Goal: Information Seeking & Learning: Learn about a topic

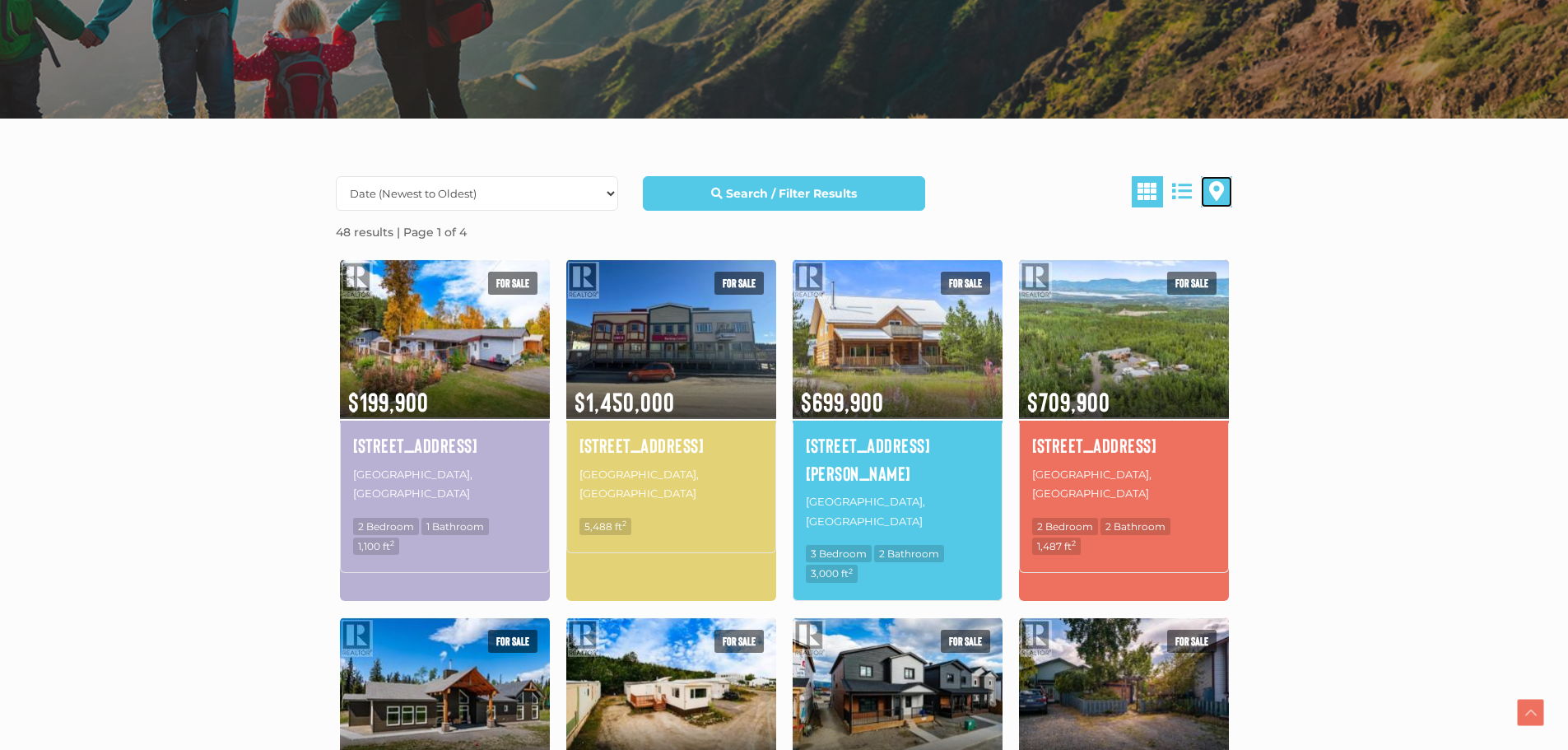
click at [1214, 190] on span at bounding box center [1216, 190] width 15 height 20
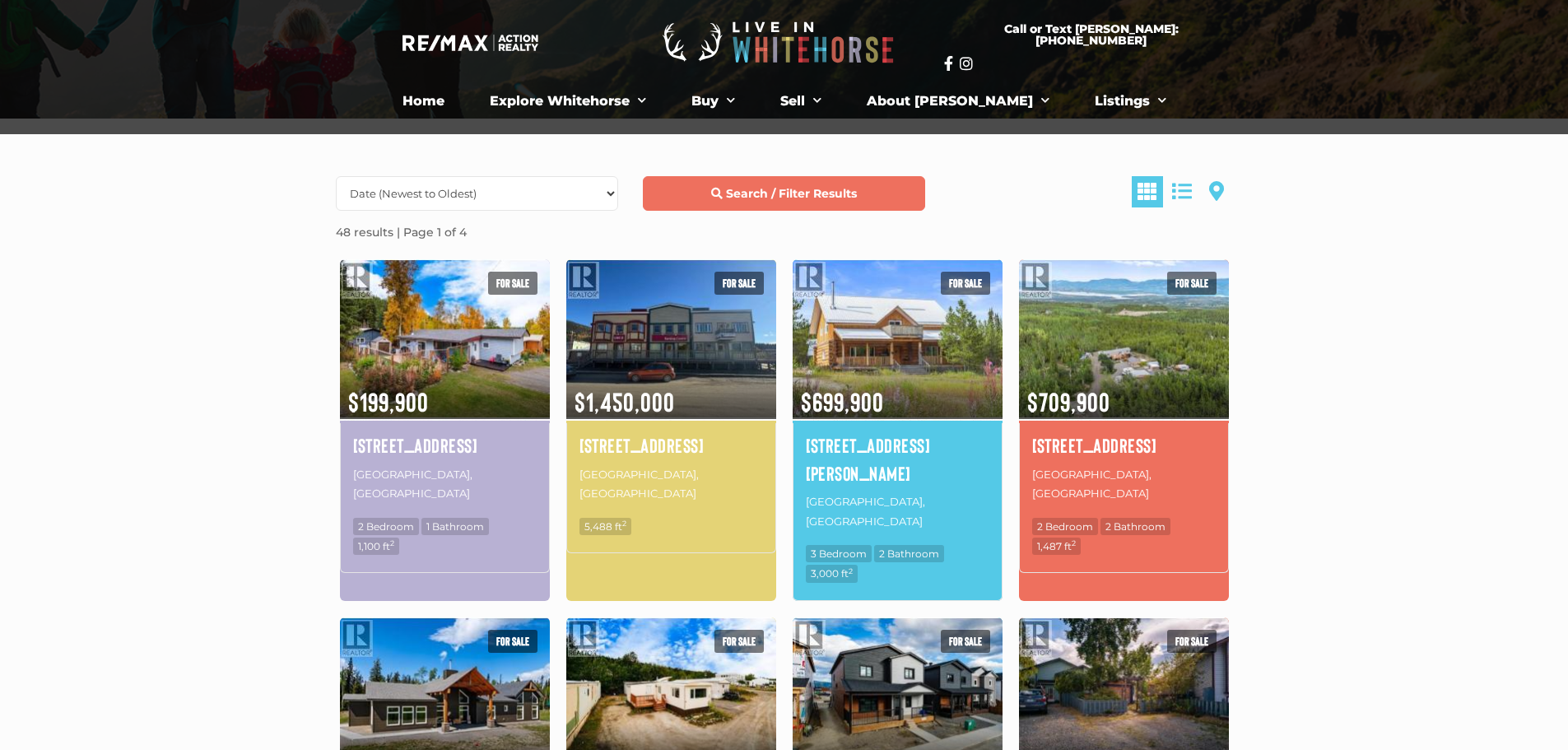
click at [800, 201] on strong "Search / Filter Results" at bounding box center [792, 193] width 131 height 15
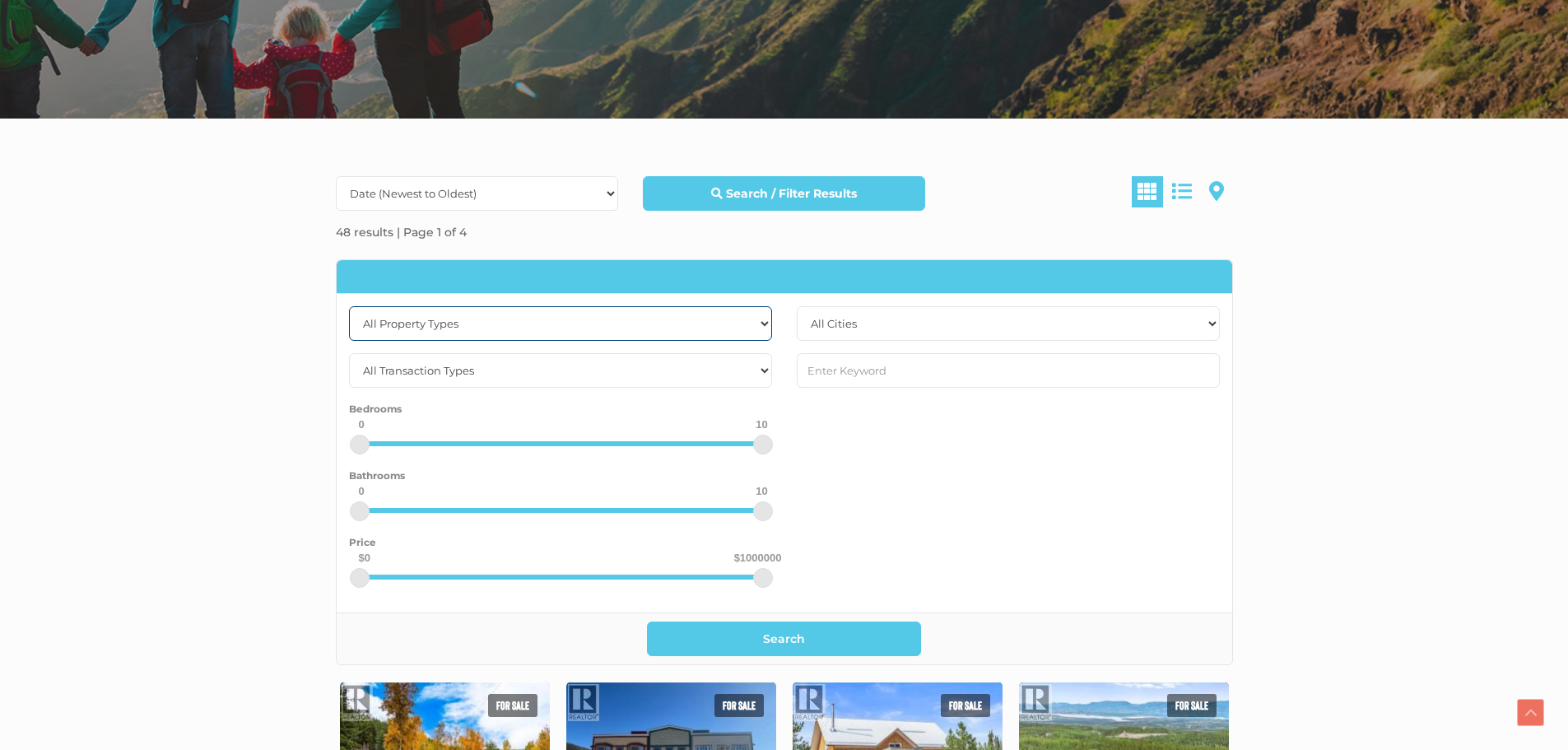
click at [550, 320] on select "All Property Types Business Industrial Office Other Single Family Vacant Land" at bounding box center [560, 323] width 423 height 35
select select "Single Family"
click at [349, 307] on select "All Property Types Business Industrial Office Other Single Family Vacant Land" at bounding box center [560, 323] width 423 height 35
click at [925, 329] on select "All Cities Dawson City Haines Junction Whitehorse Whitehorse North Whitehorse S…" at bounding box center [1008, 323] width 423 height 35
select select "whitehorse"
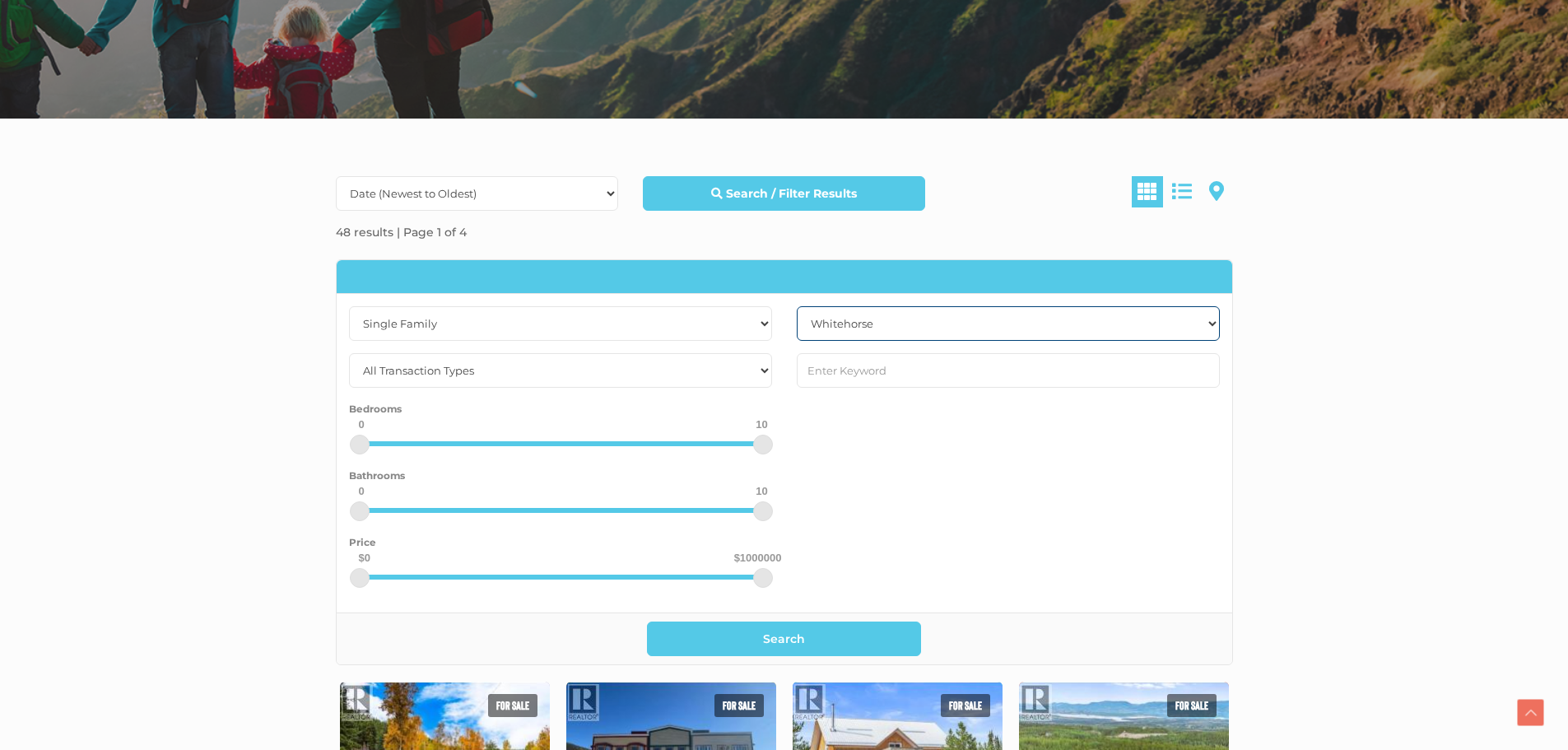
click at [797, 307] on select "All Cities Dawson City Haines Junction Whitehorse Whitehorse North Whitehorse S…" at bounding box center [1008, 323] width 423 height 35
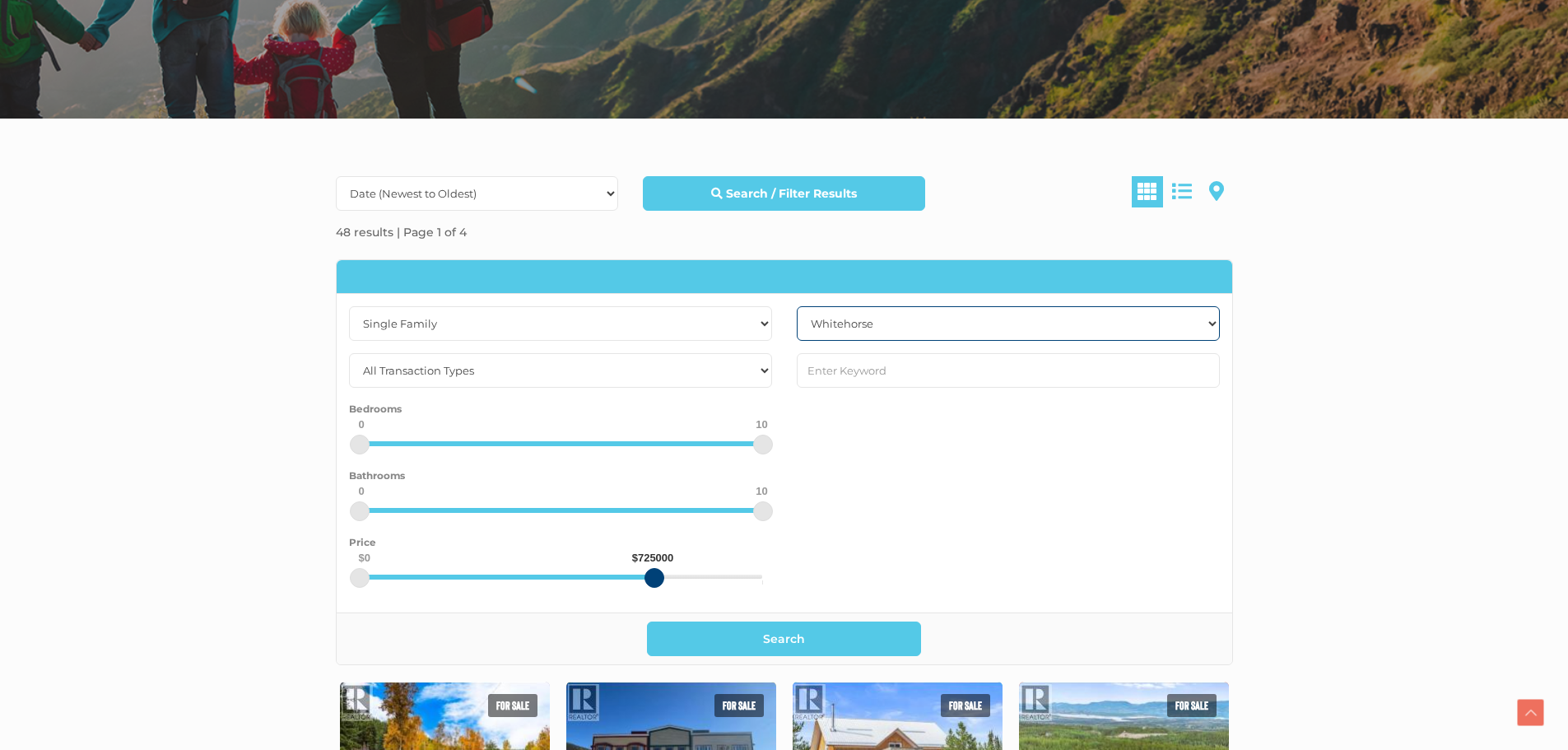
drag, startPoint x: 765, startPoint y: 494, endPoint x: 654, endPoint y: 508, distance: 111.9
click at [650, 568] on div at bounding box center [654, 578] width 20 height 20
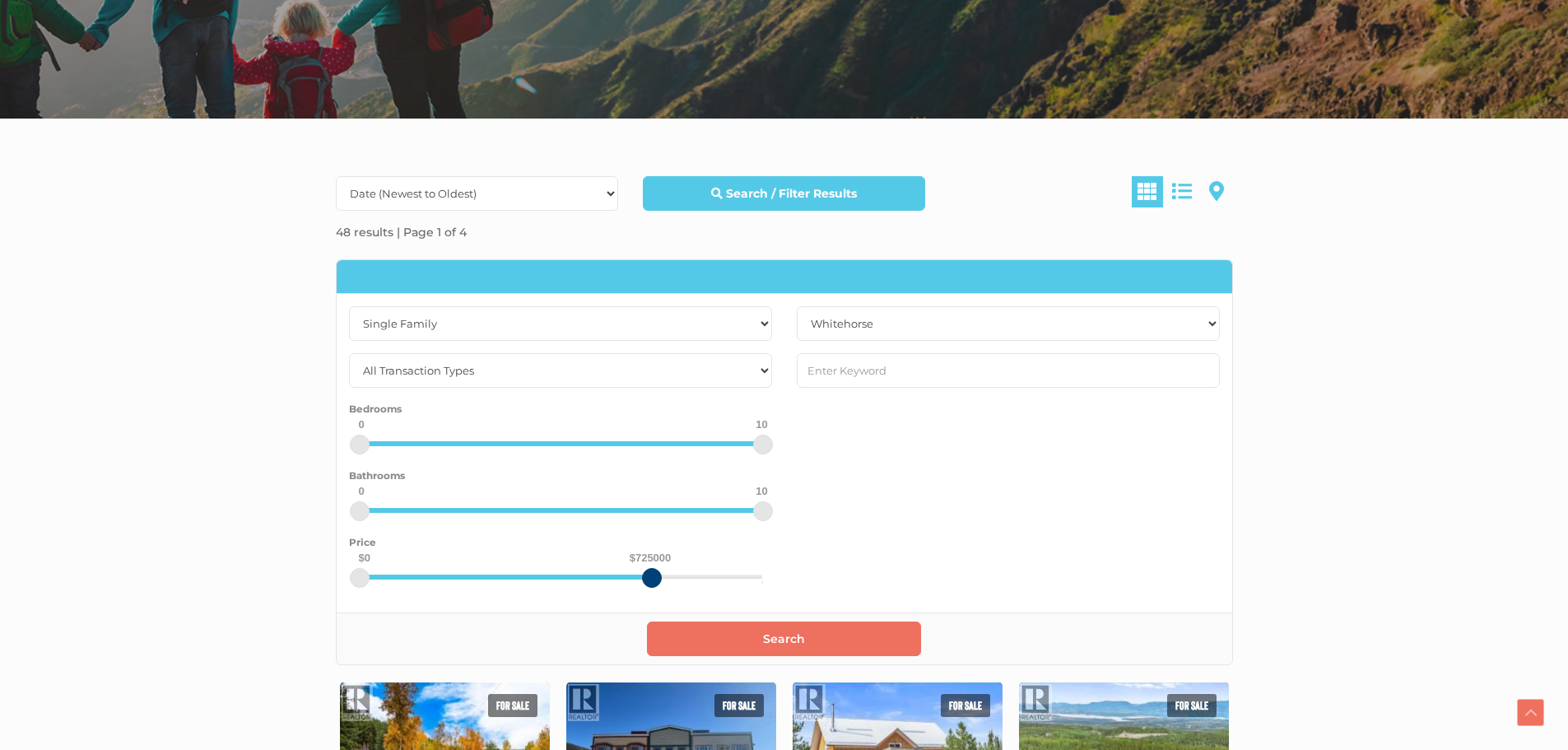
click at [793, 622] on button "Search" at bounding box center [784, 638] width 274 height 35
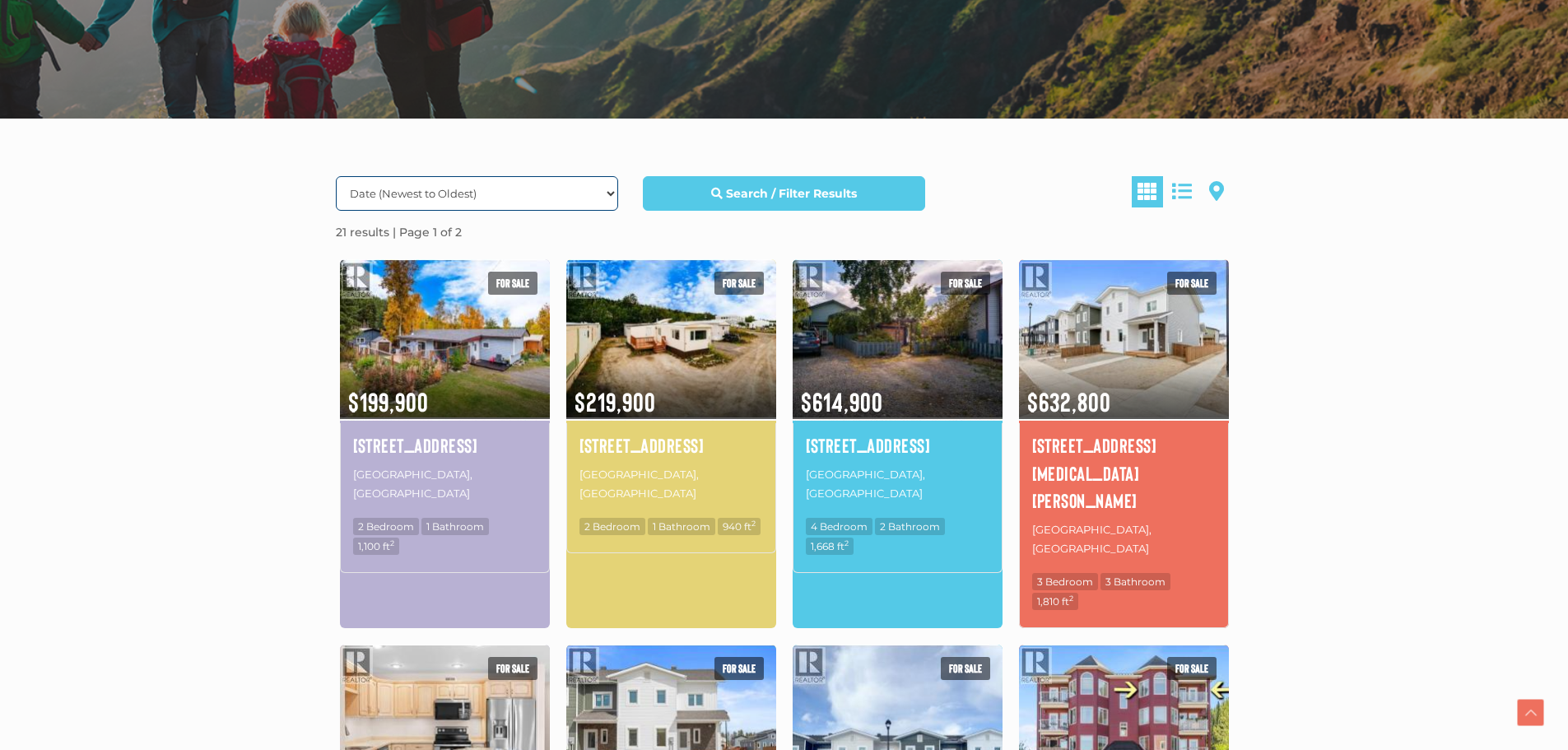
click at [591, 176] on select "Date (Newest to Oldest) Date (Oldest to Newest) Price (Highest to Lowest) Price…" at bounding box center [476, 193] width 282 height 35
click at [336, 176] on select "Date (Newest to Oldest) Date (Oldest to Newest) Price (Highest to Lowest) Price…" at bounding box center [476, 193] width 282 height 35
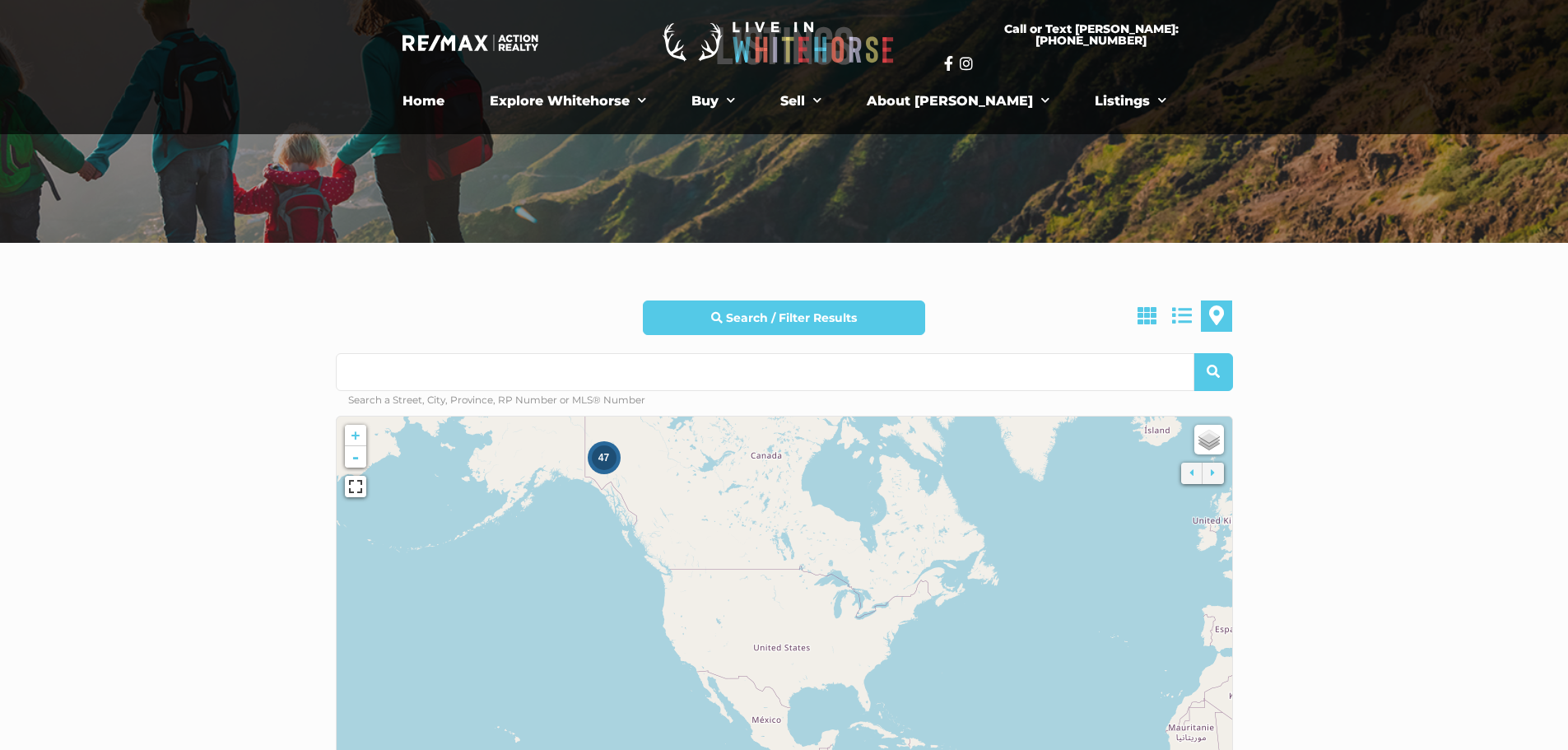
scroll to position [329, 0]
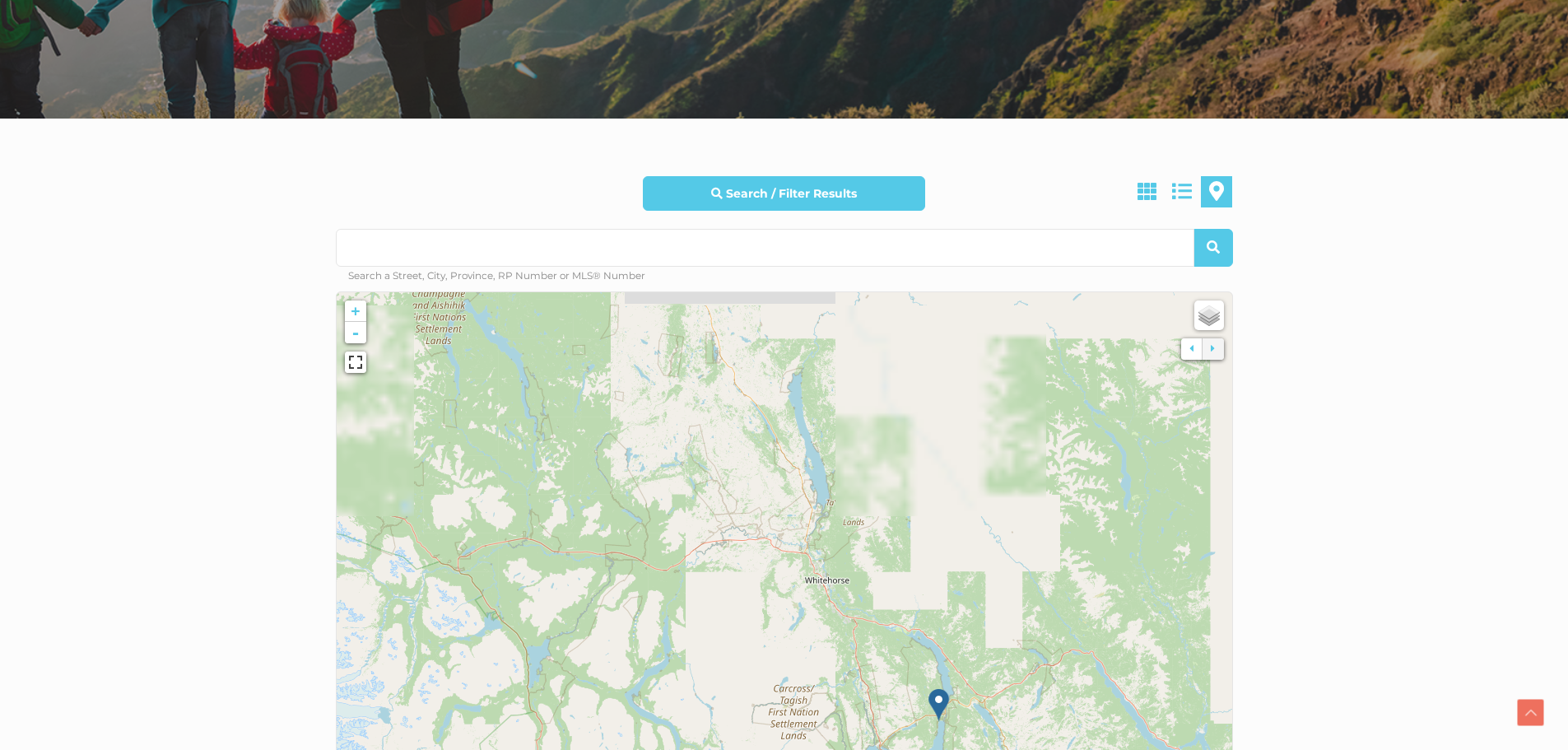
drag, startPoint x: 757, startPoint y: 347, endPoint x: 673, endPoint y: 622, distance: 287.5
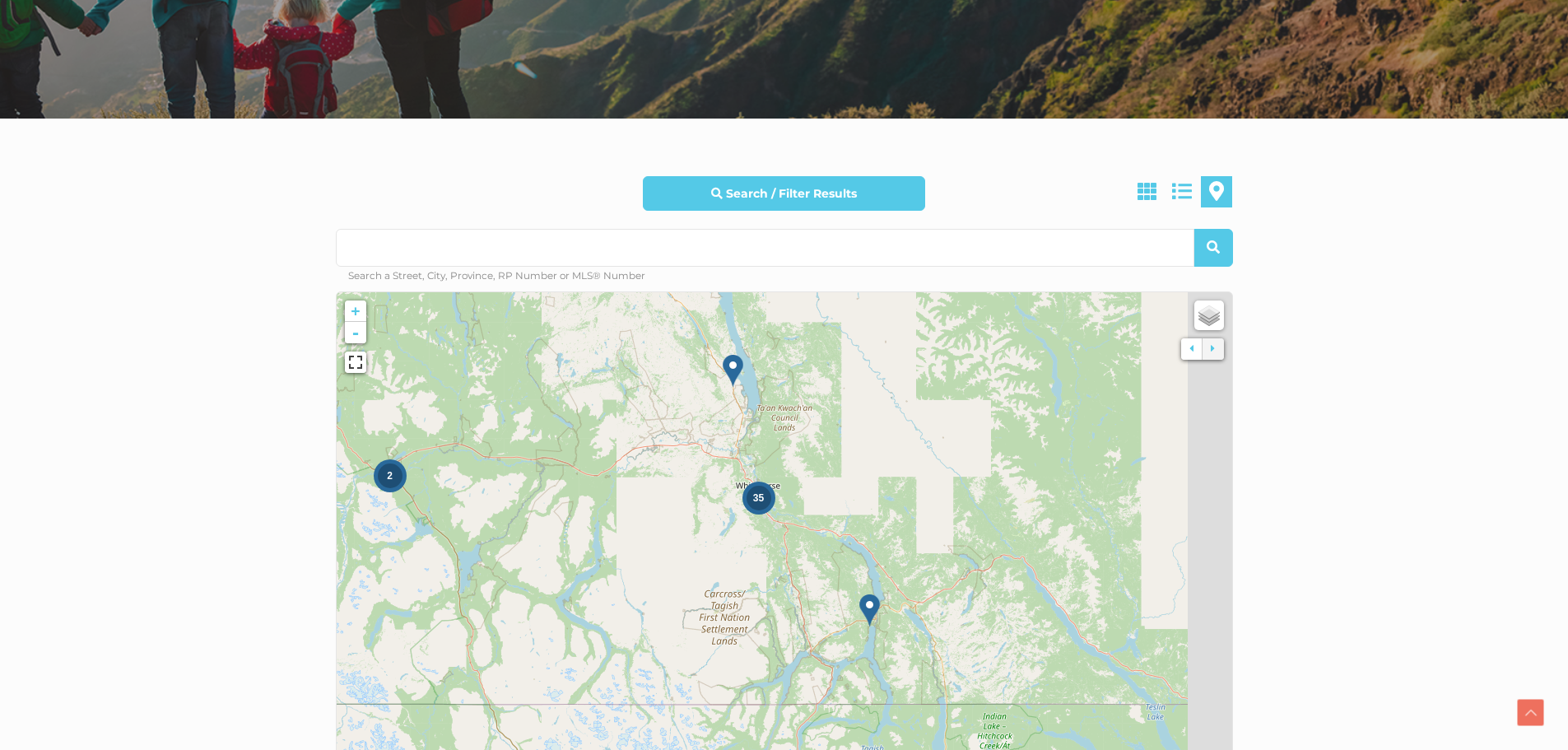
drag, startPoint x: 972, startPoint y: 623, endPoint x: 807, endPoint y: 447, distance: 241.2
click at [849, 447] on icon at bounding box center [720, 449] width 932 height 513
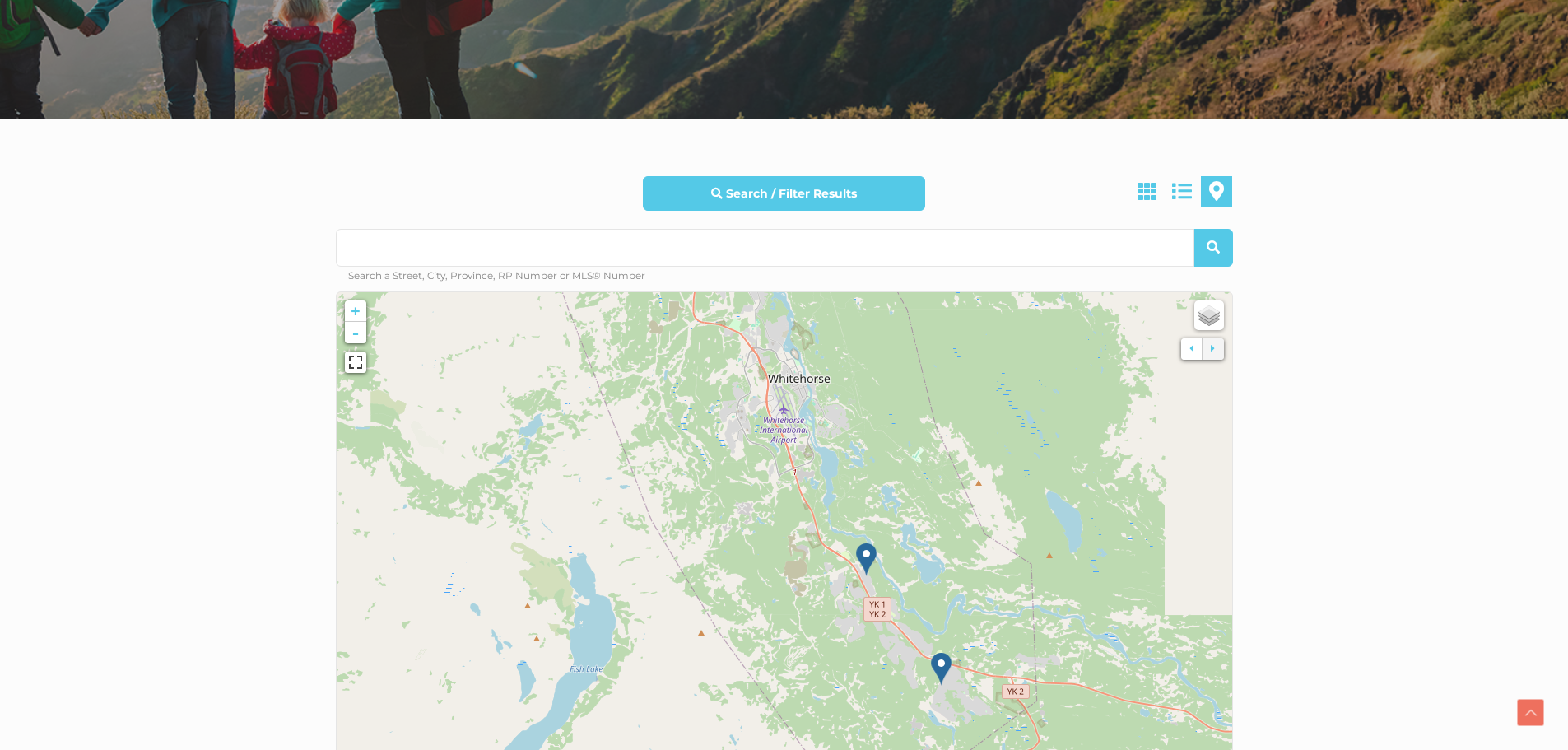
drag, startPoint x: 862, startPoint y: 365, endPoint x: 816, endPoint y: 558, distance: 198.4
click at [835, 552] on icon at bounding box center [761, 730] width 932 height 513
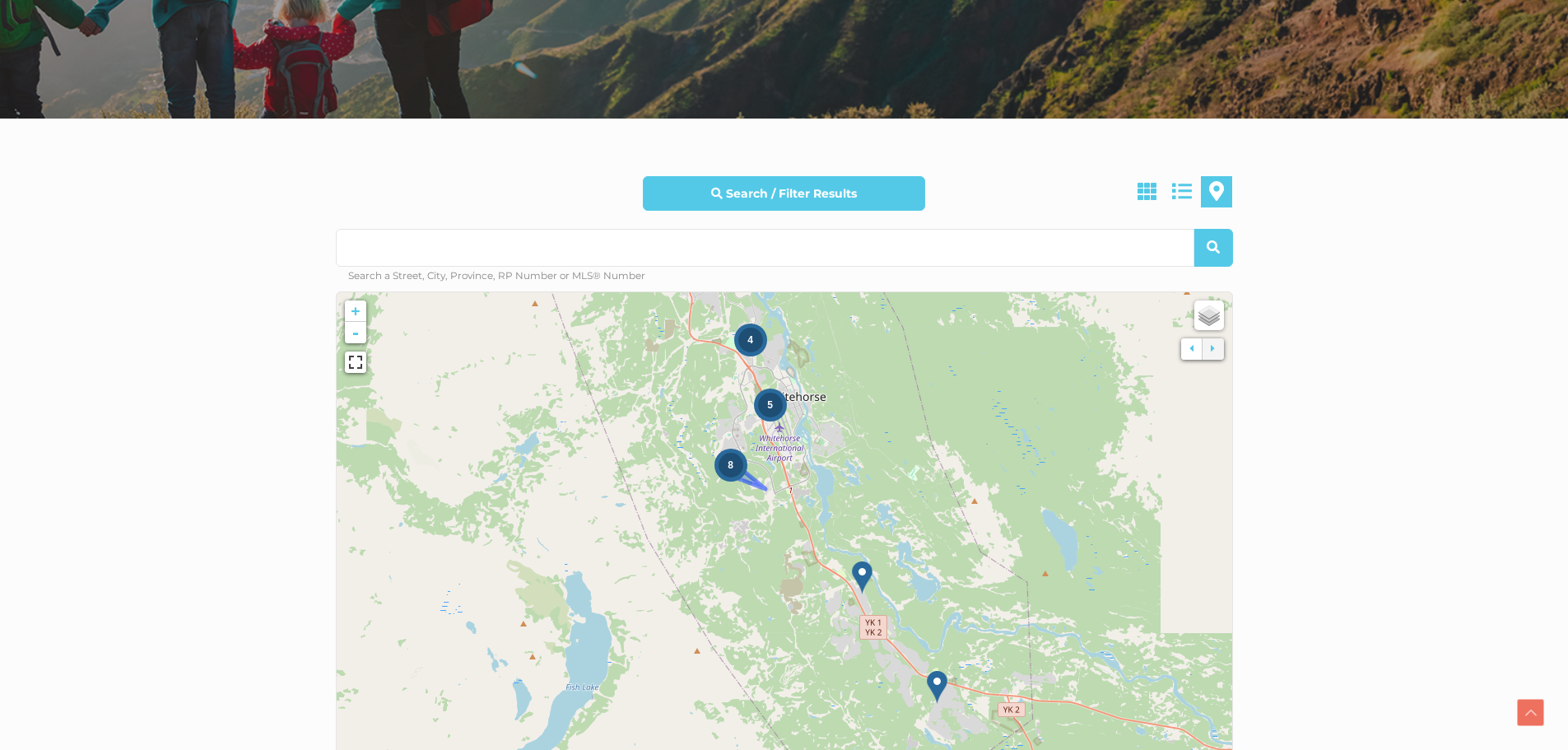
click at [730, 474] on div "8" at bounding box center [731, 465] width 24 height 24
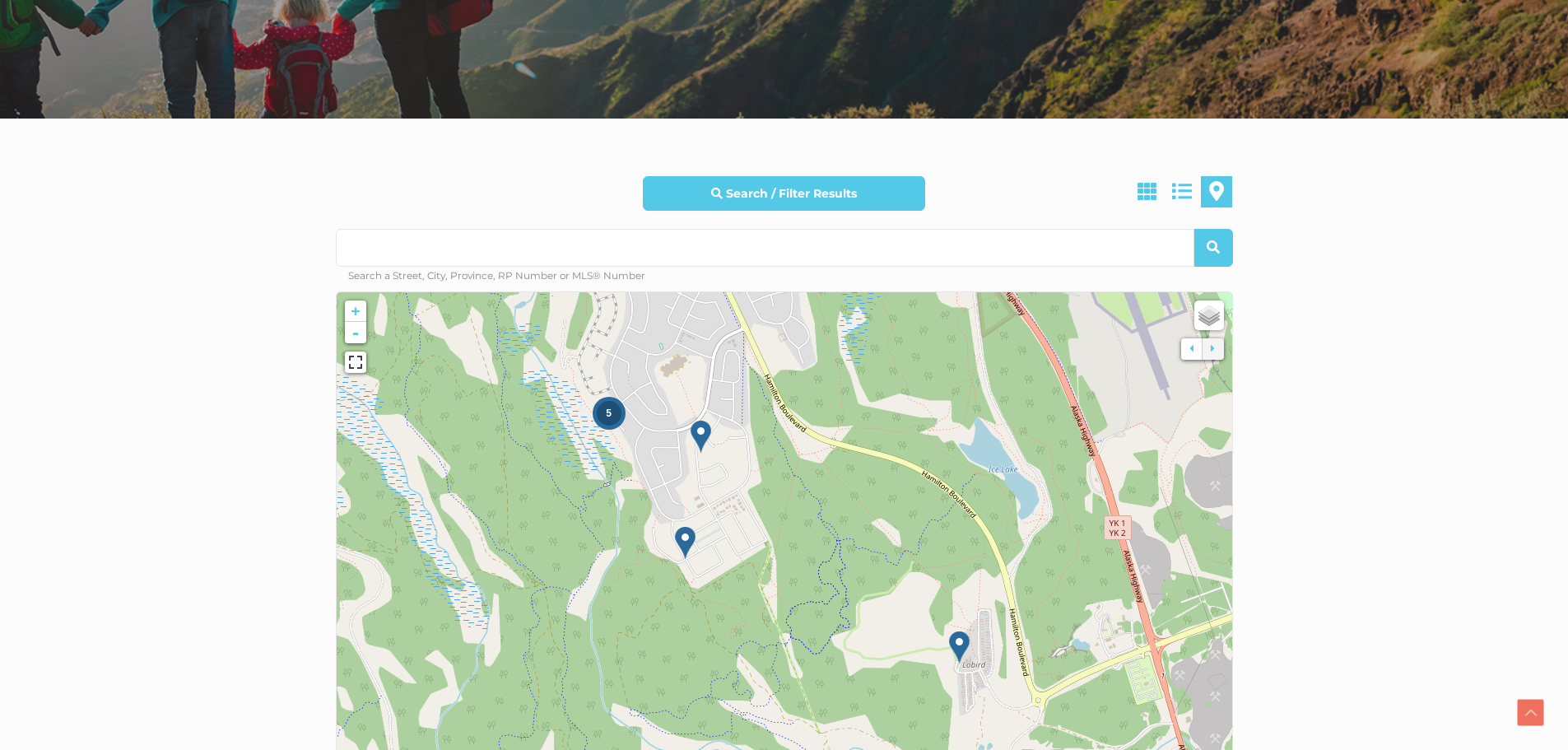
click at [612, 423] on div "5" at bounding box center [609, 412] width 24 height 24
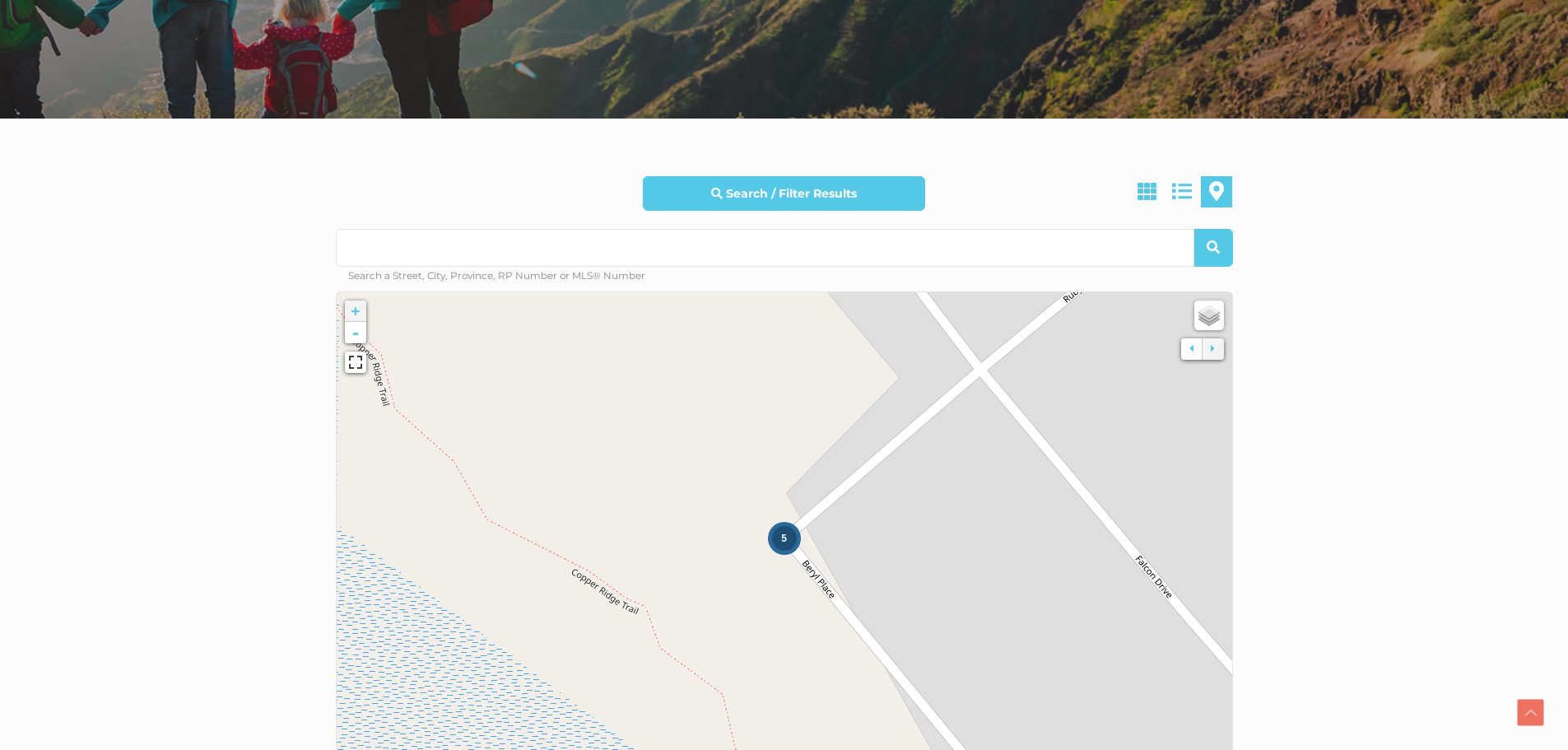
click at [791, 541] on div "5" at bounding box center [784, 538] width 24 height 24
click at [775, 504] on img at bounding box center [775, 510] width 21 height 34
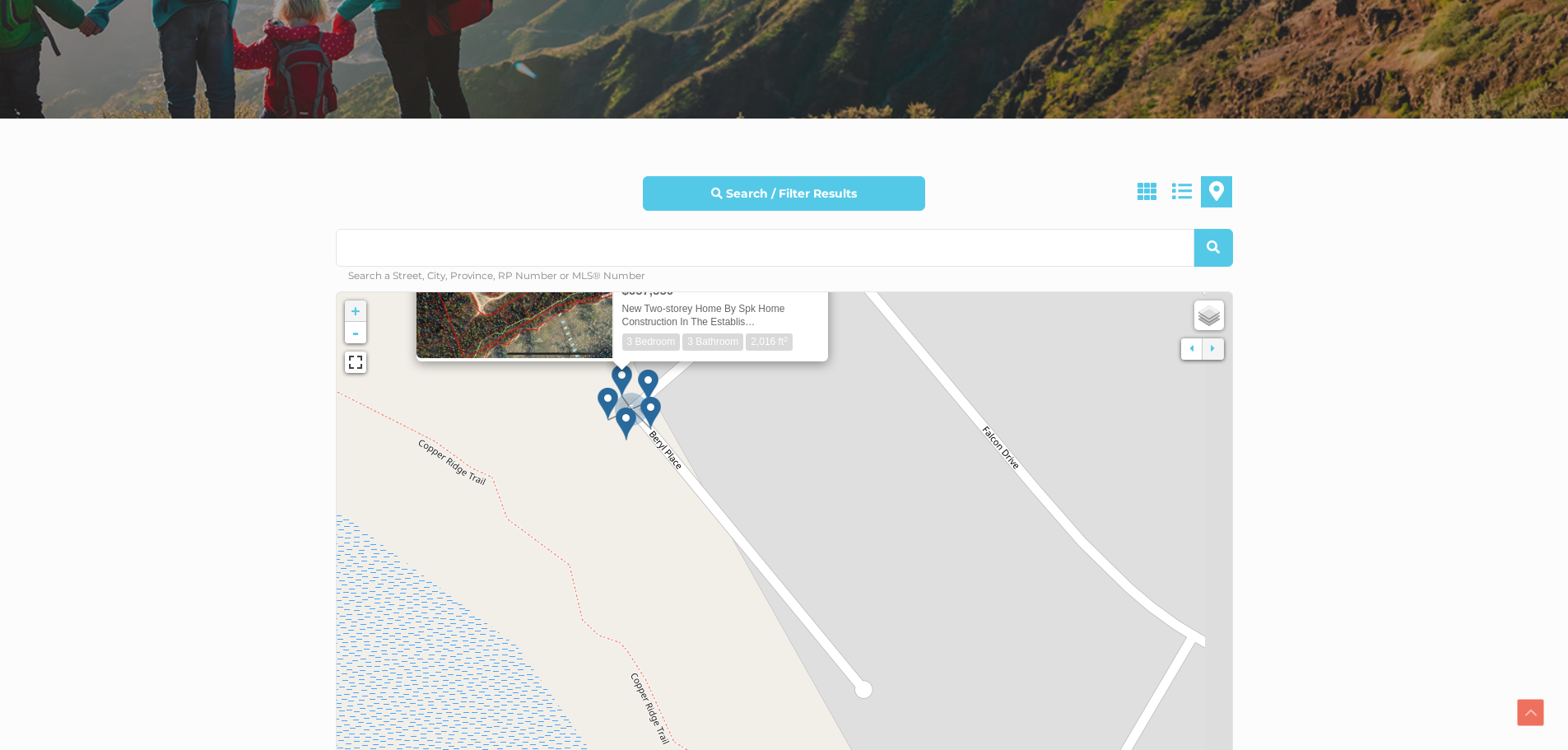
drag, startPoint x: 1013, startPoint y: 545, endPoint x: 683, endPoint y: 269, distance: 430.2
click at [683, 269] on div "Search / Filter Results All Property Types Business Industrial Office Other Sin…" at bounding box center [784, 480] width 897 height 608
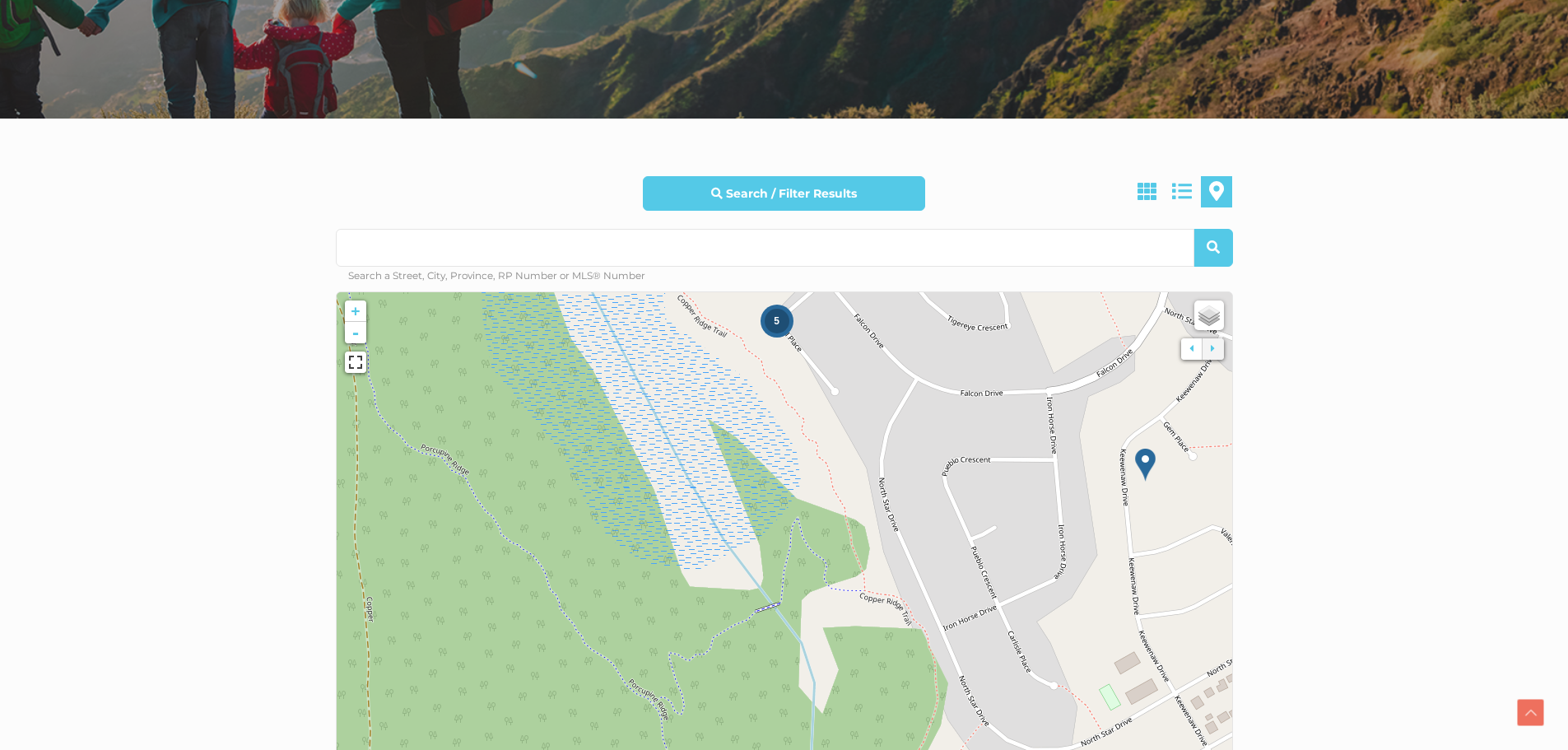
drag, startPoint x: 1006, startPoint y: 545, endPoint x: 822, endPoint y: 442, distance: 210.9
click at [821, 442] on icon at bounding box center [707, 476] width 932 height 513
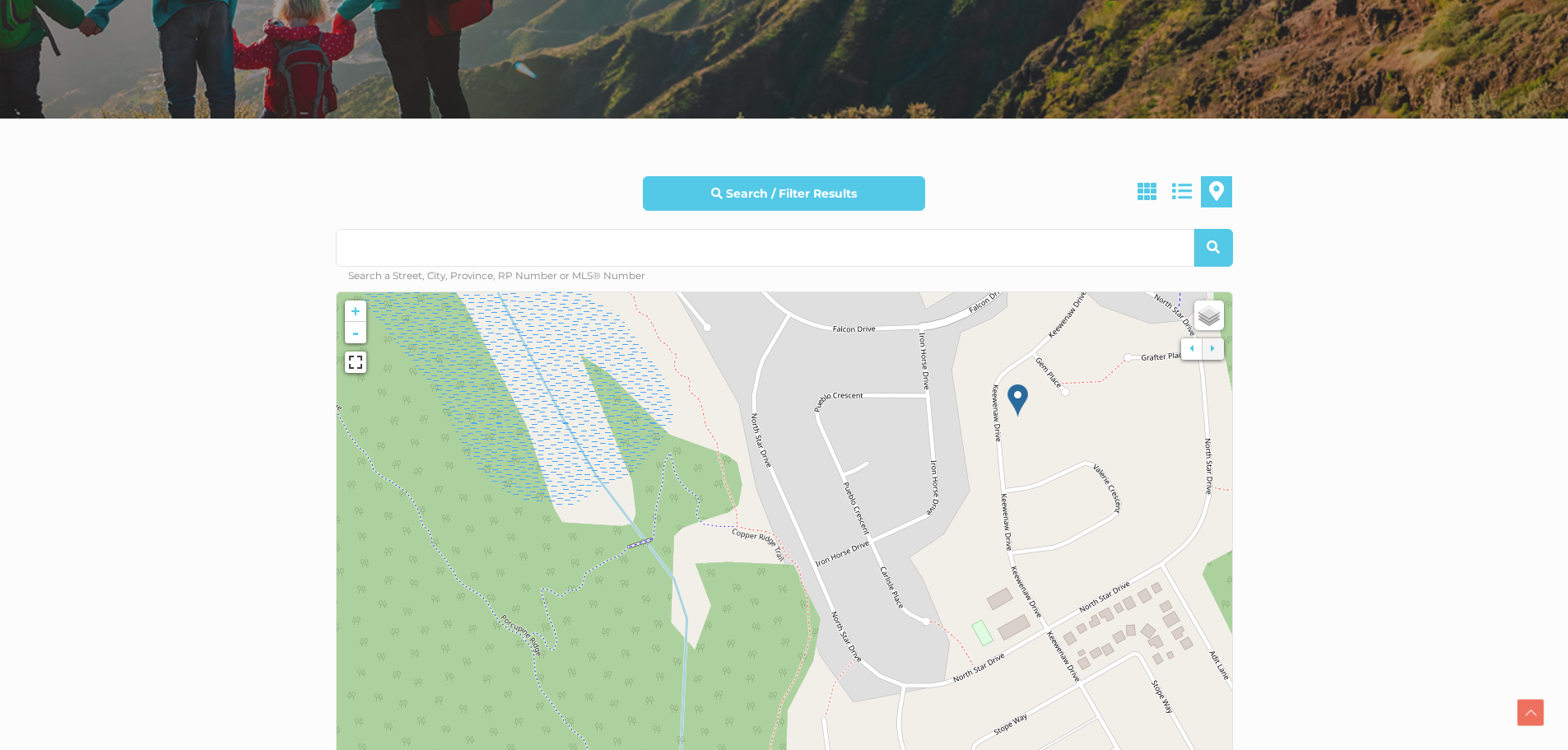
click at [1024, 403] on img at bounding box center [1018, 400] width 21 height 34
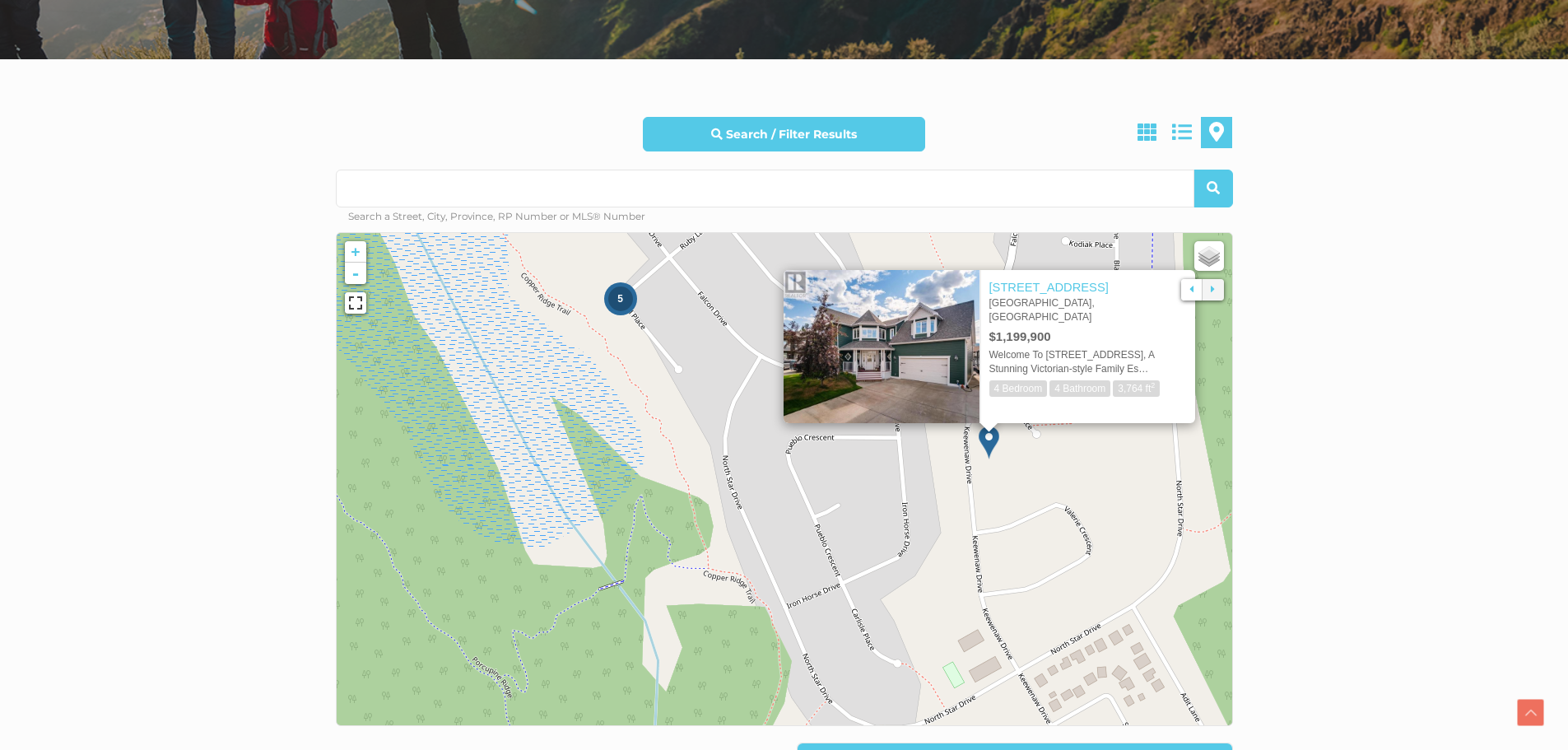
scroll to position [412, 0]
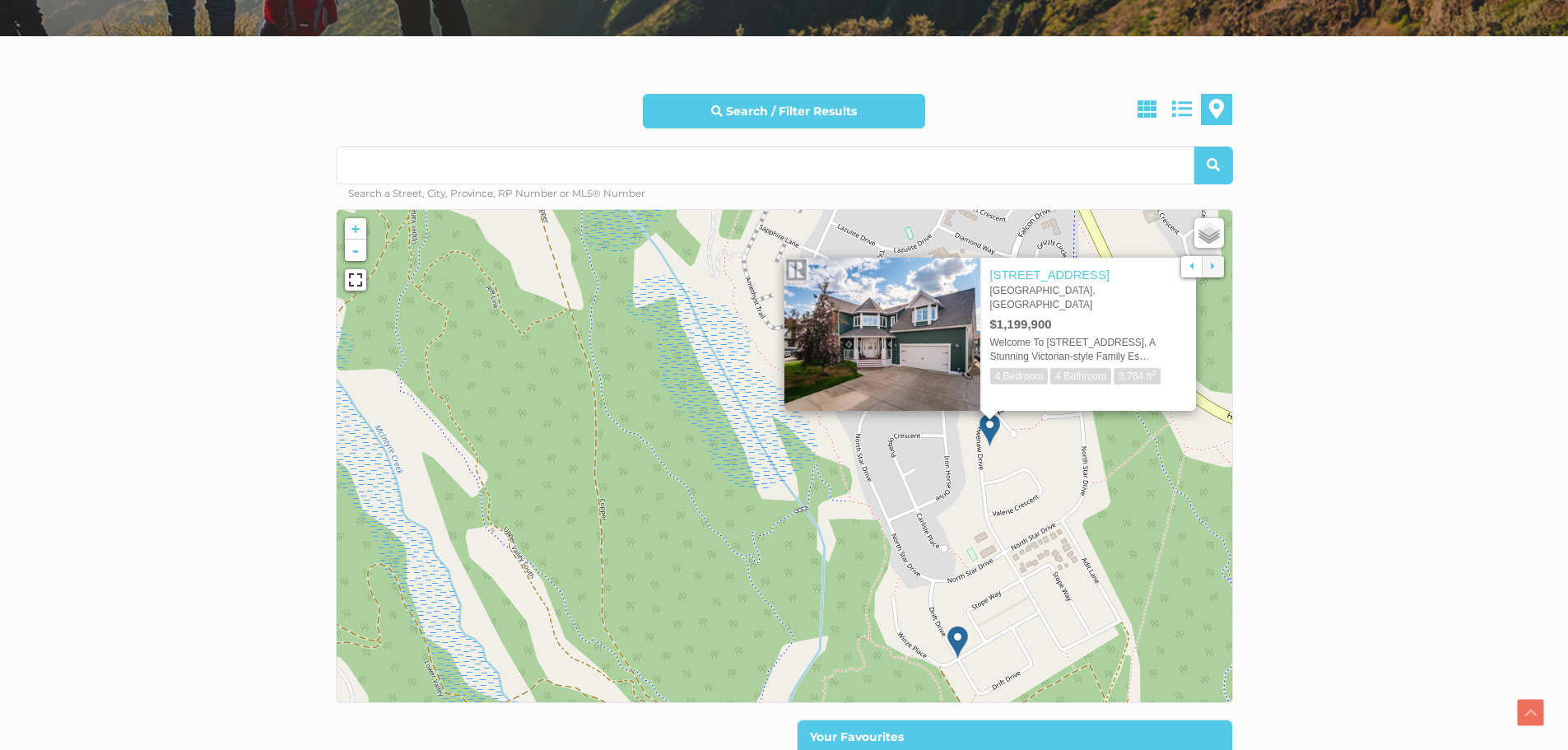
click at [959, 649] on img at bounding box center [957, 642] width 21 height 34
click at [953, 642] on img at bounding box center [957, 642] width 21 height 34
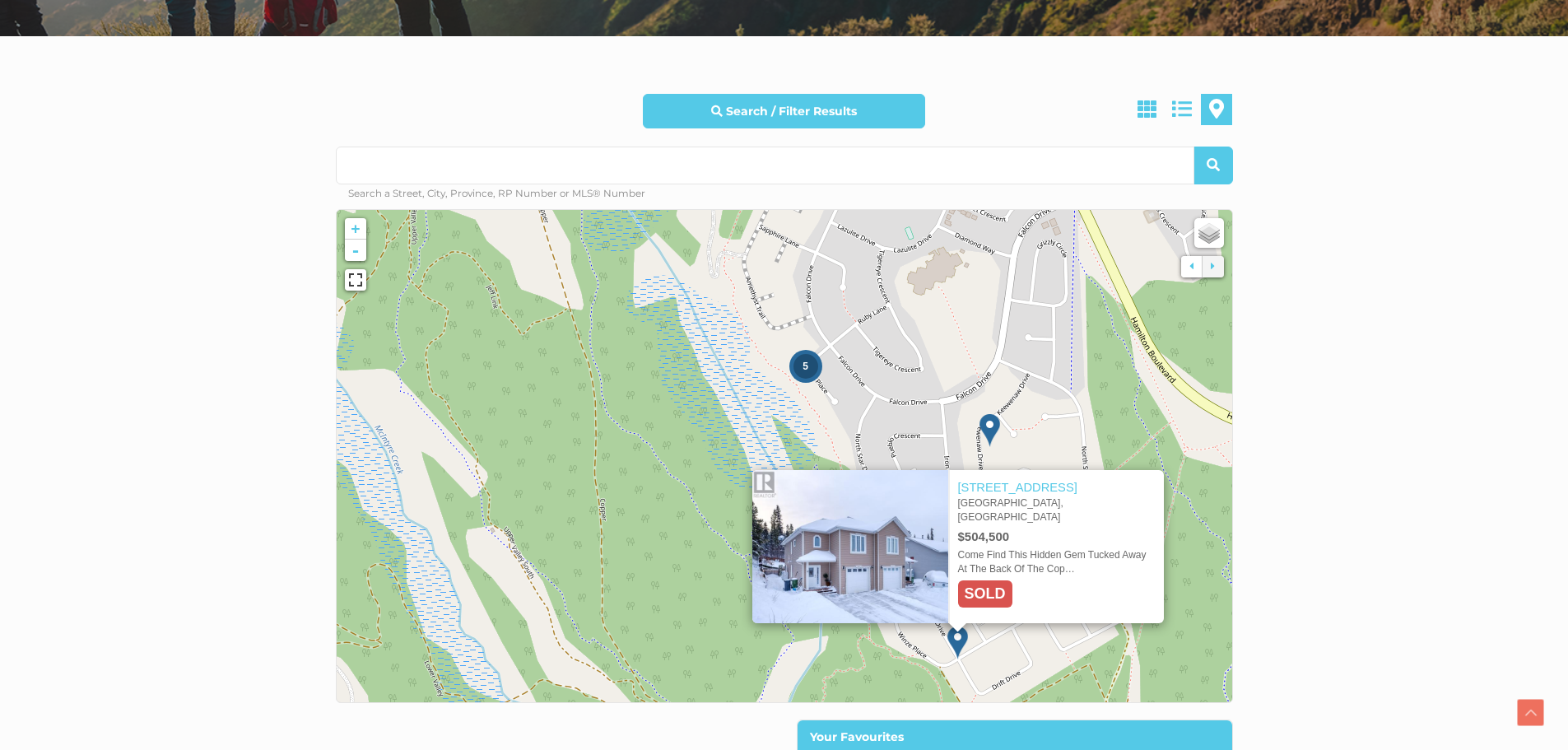
click at [937, 400] on icon at bounding box center [784, 456] width 932 height 513
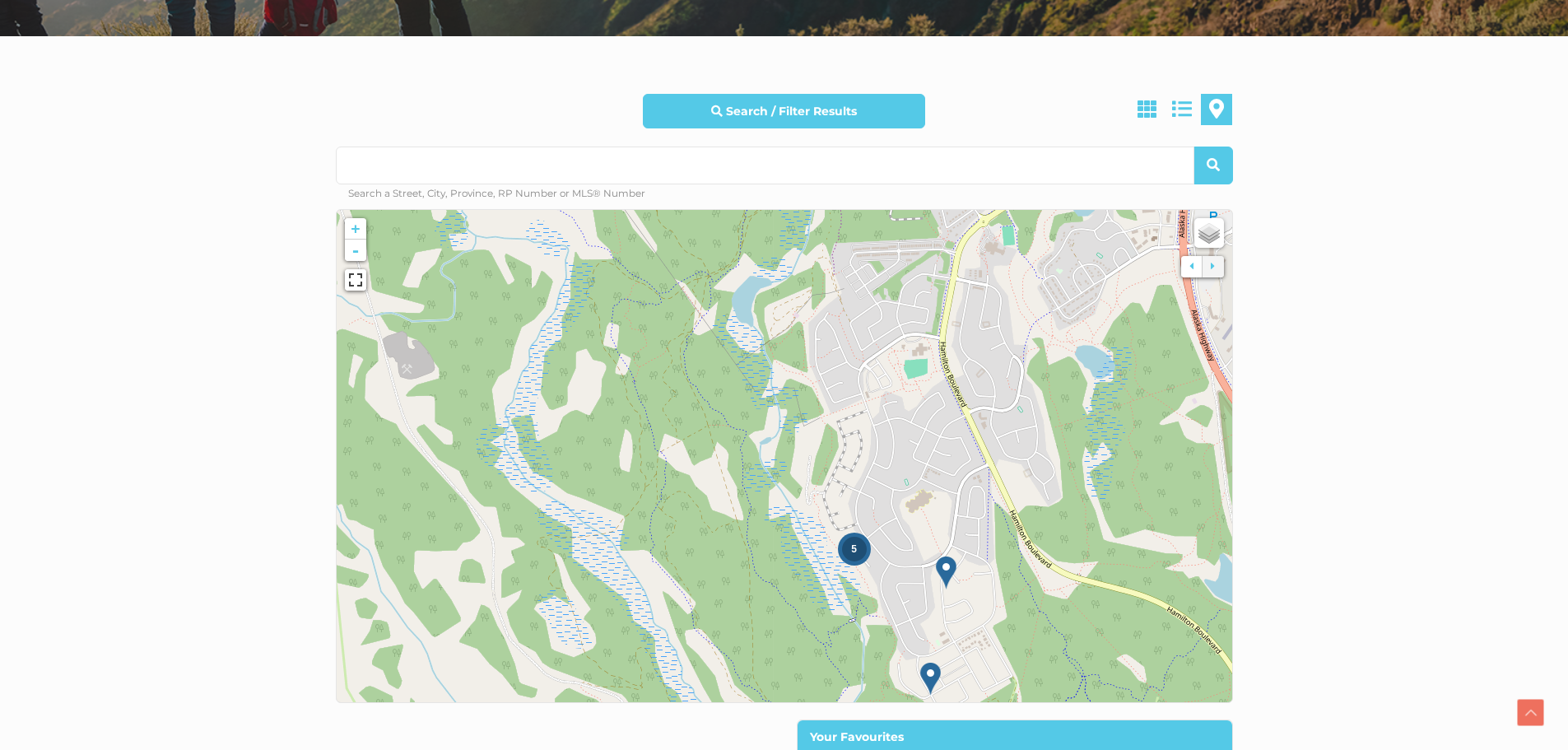
drag, startPoint x: 960, startPoint y: 320, endPoint x: 915, endPoint y: 493, distance: 178.8
click at [913, 526] on icon at bounding box center [743, 648] width 932 height 513
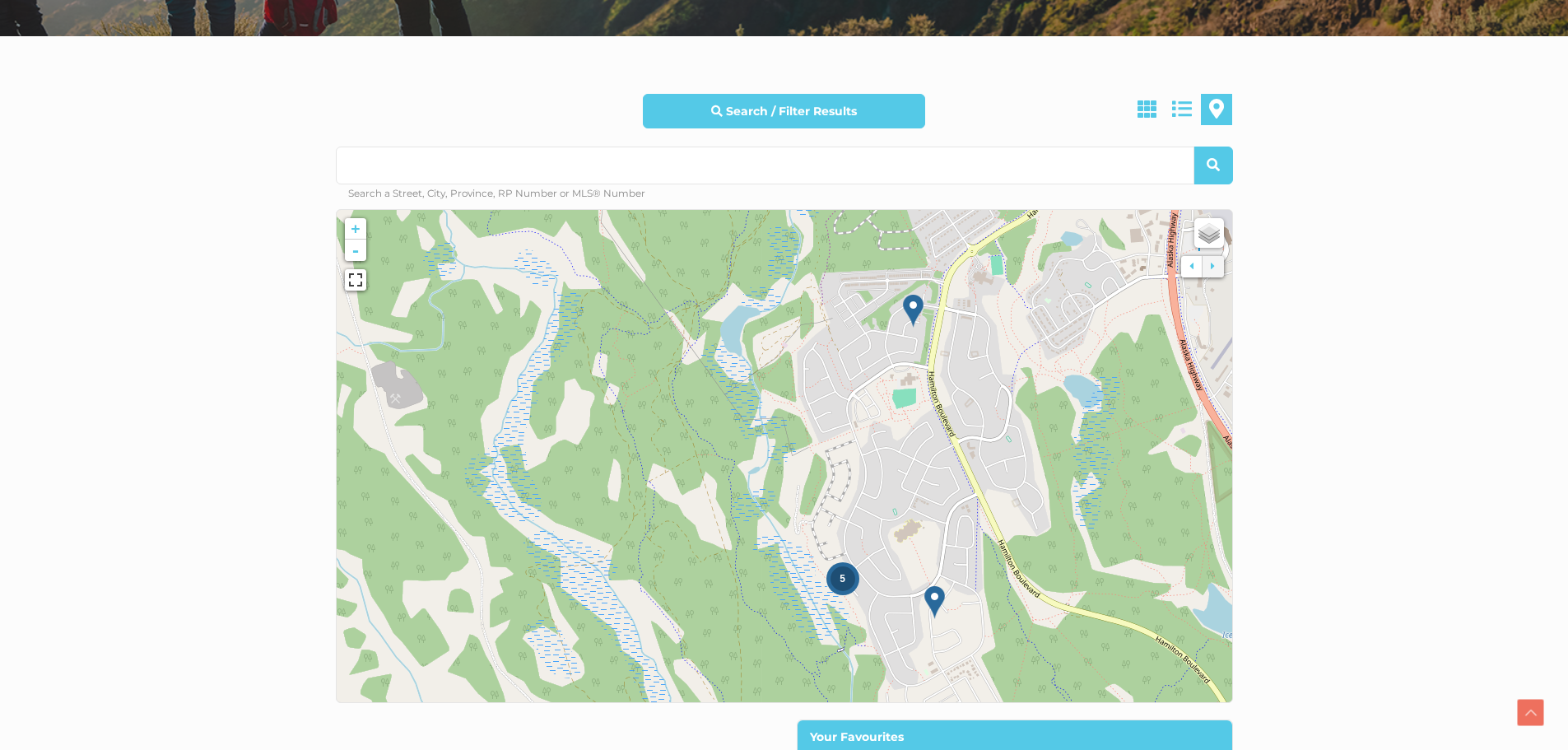
click at [918, 316] on img at bounding box center [913, 310] width 21 height 34
click at [912, 306] on img at bounding box center [913, 310] width 21 height 34
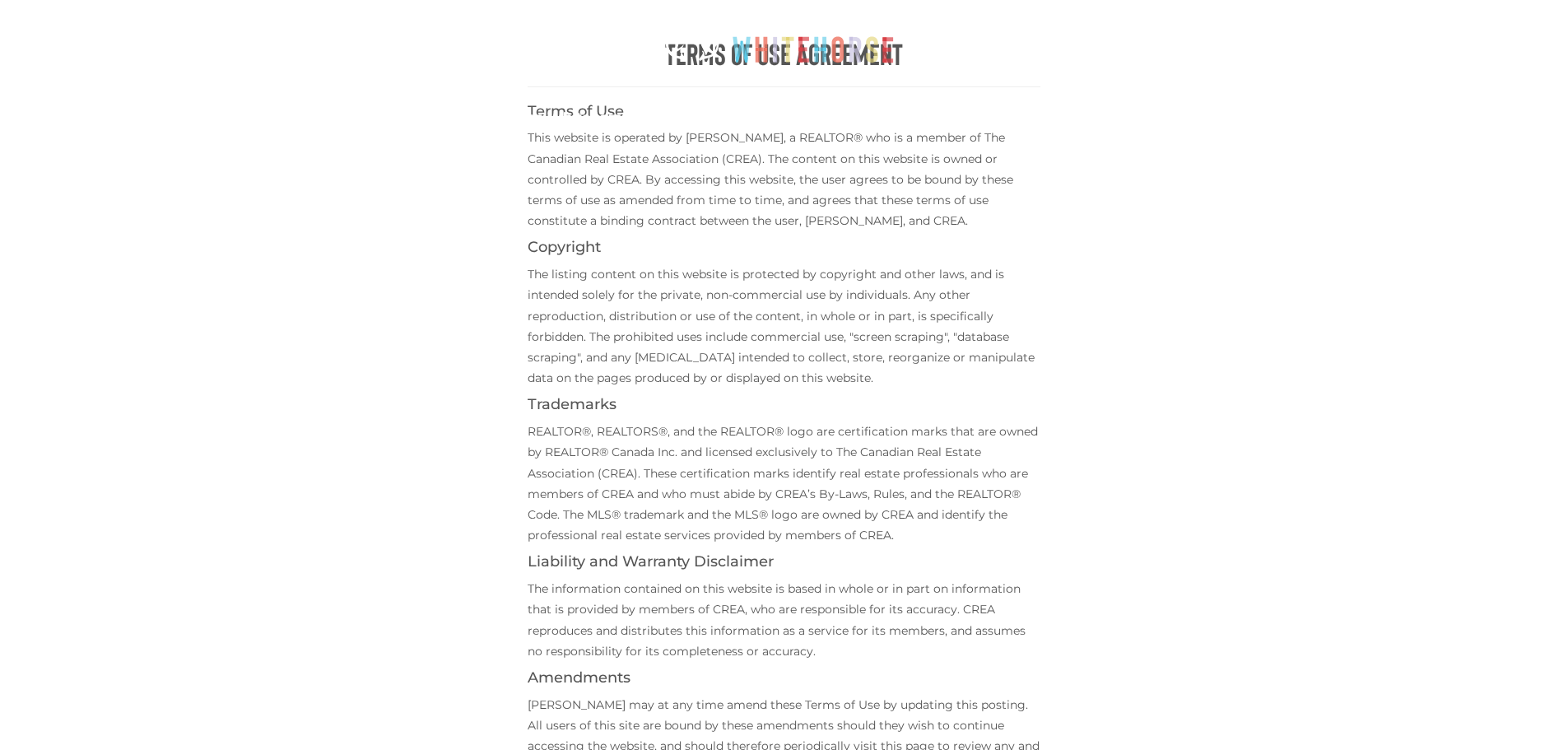
scroll to position [329, 0]
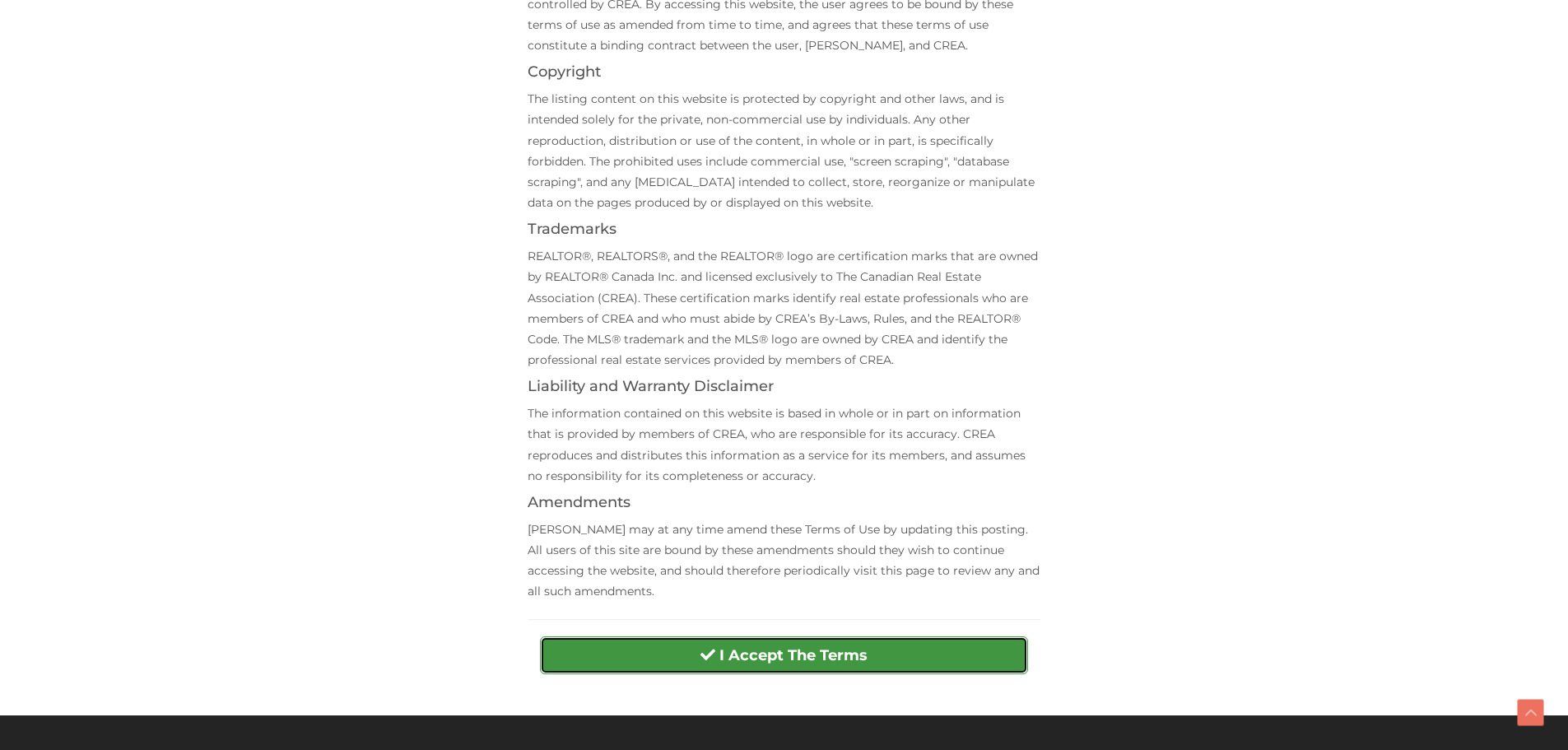
click at [758, 665] on button "I Accept The Terms" at bounding box center [784, 654] width 488 height 38
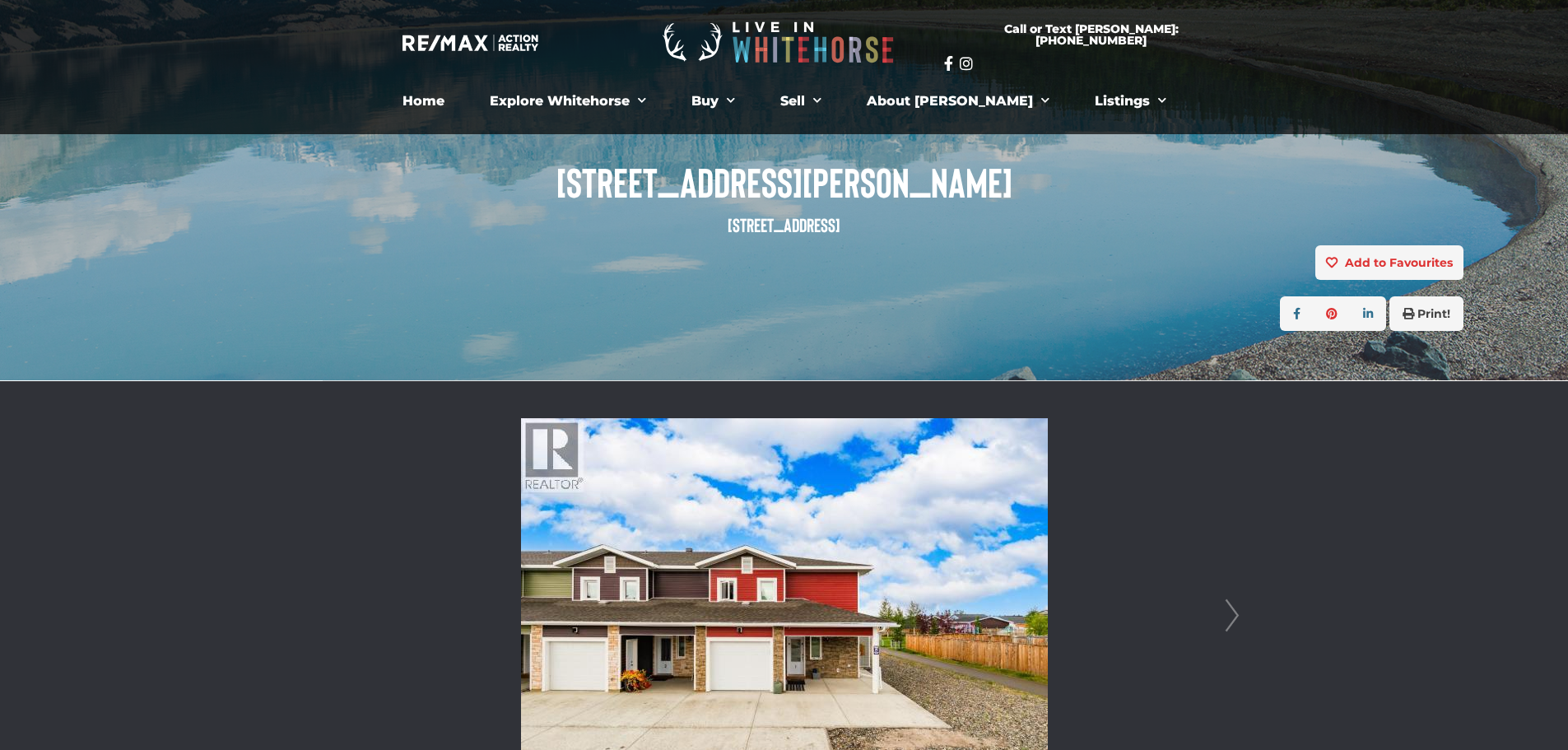
scroll to position [329, 0]
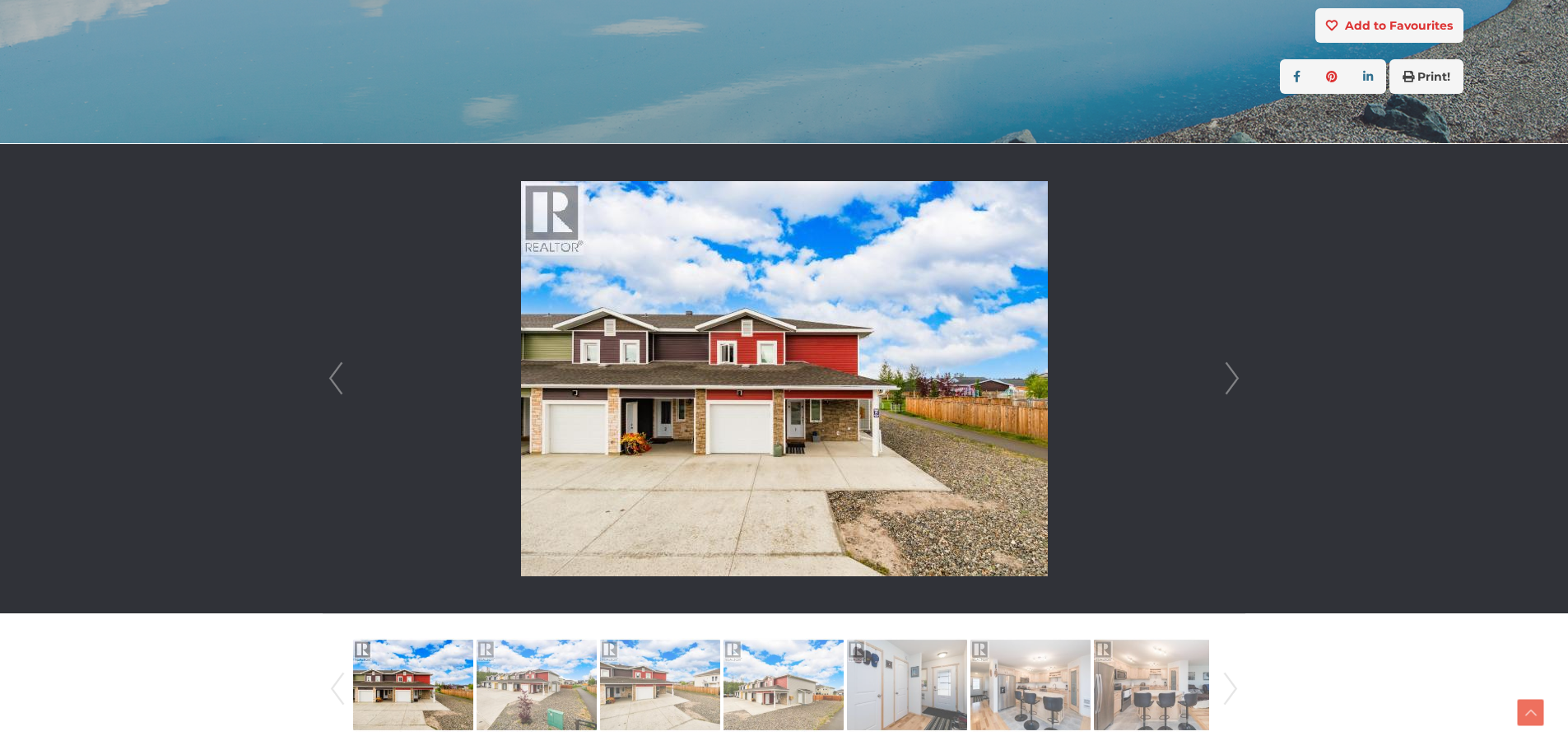
click at [1233, 375] on link "Next" at bounding box center [1232, 379] width 24 height 469
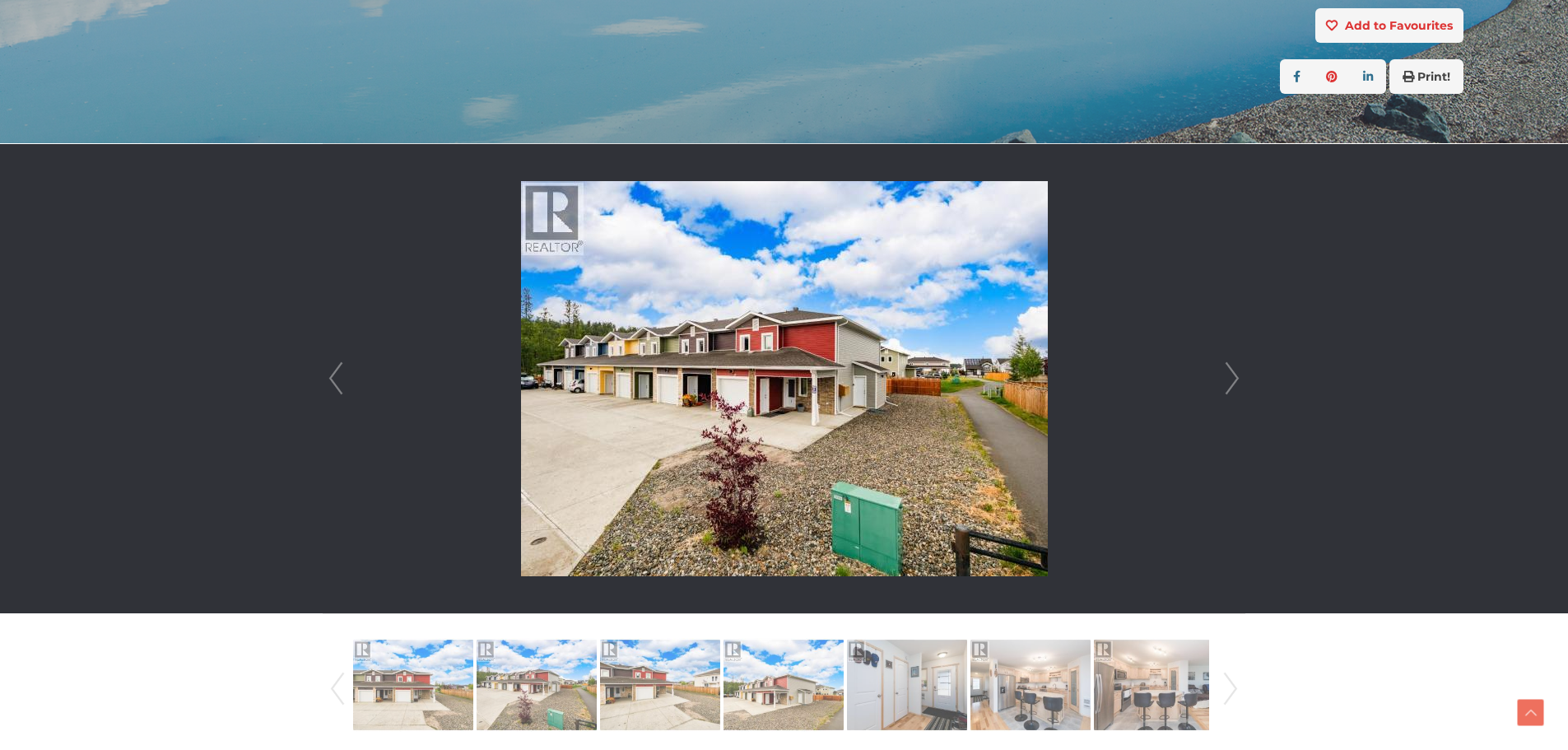
click at [1233, 375] on link "Next" at bounding box center [1232, 379] width 24 height 469
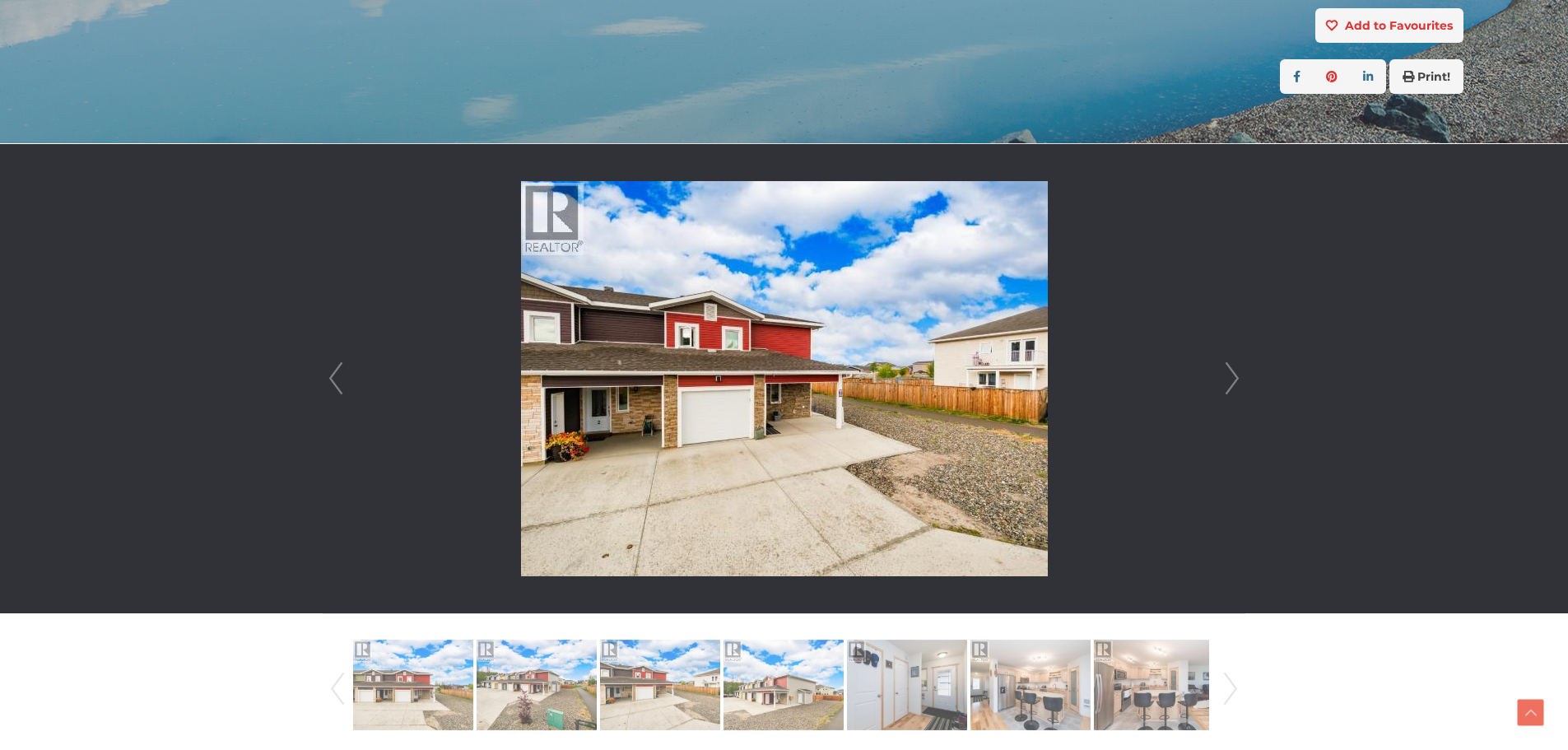
click at [1232, 376] on link "Next" at bounding box center [1232, 379] width 24 height 469
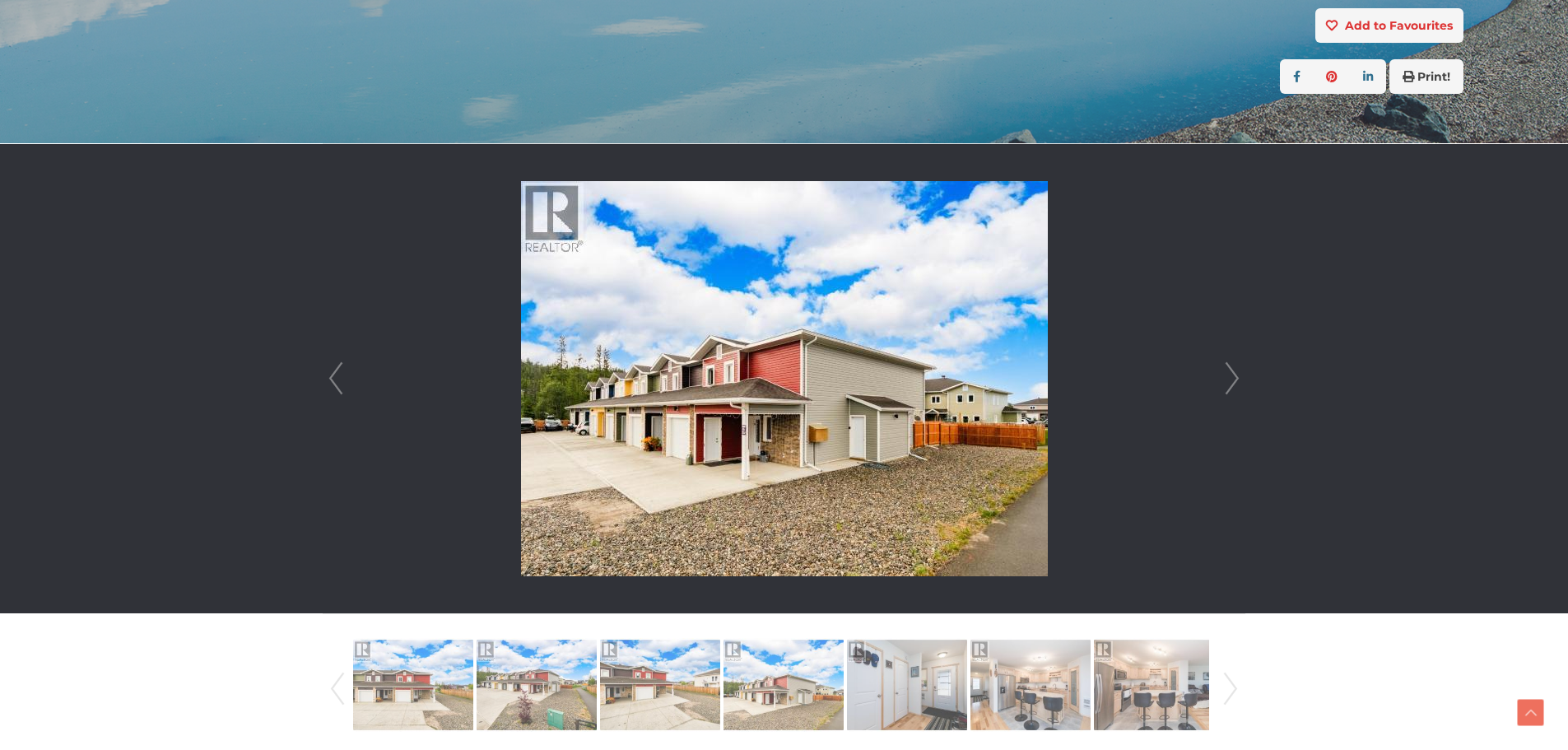
click at [1232, 376] on link "Next" at bounding box center [1232, 379] width 24 height 469
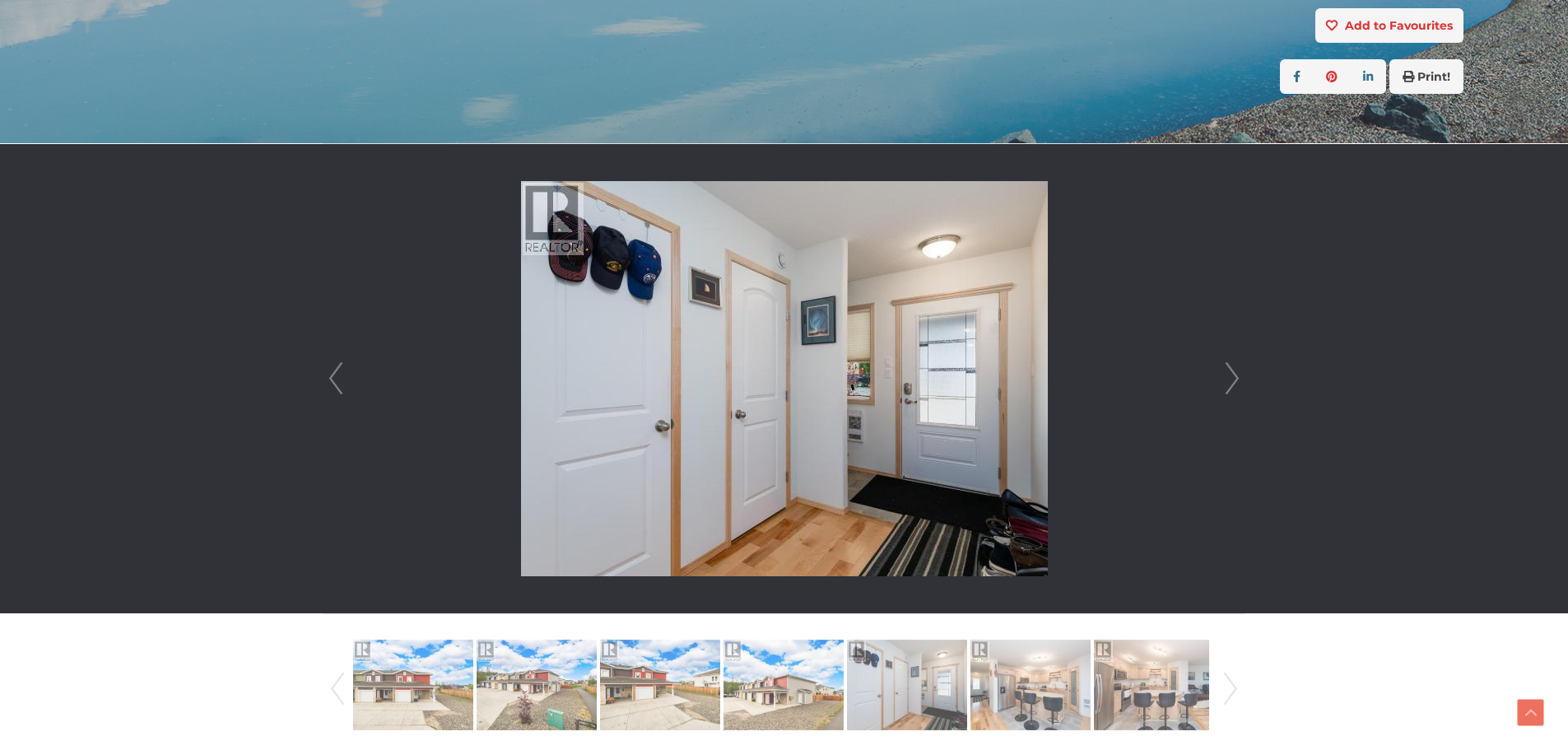
click at [1232, 376] on link "Next" at bounding box center [1232, 379] width 24 height 469
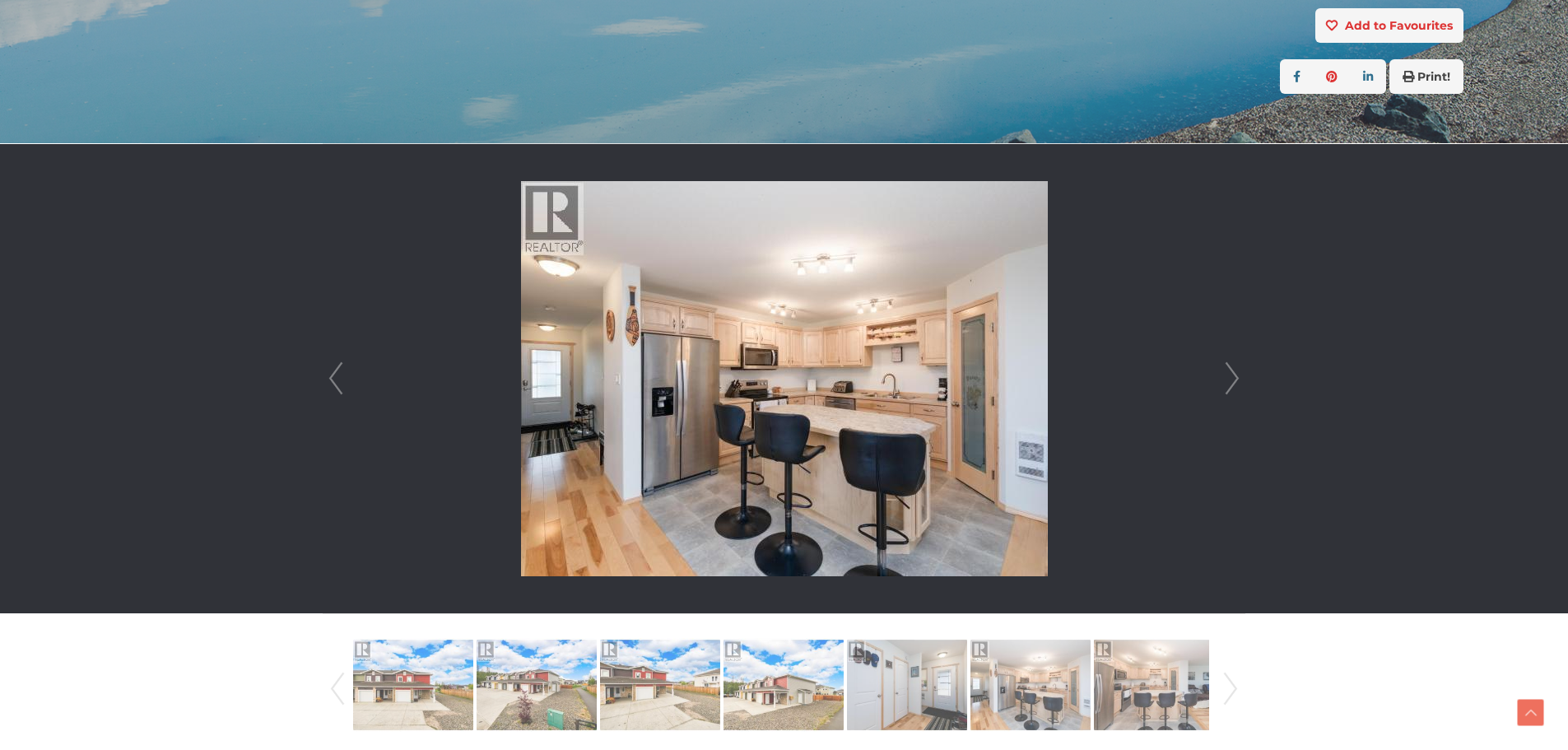
click at [1232, 376] on link "Next" at bounding box center [1232, 379] width 24 height 469
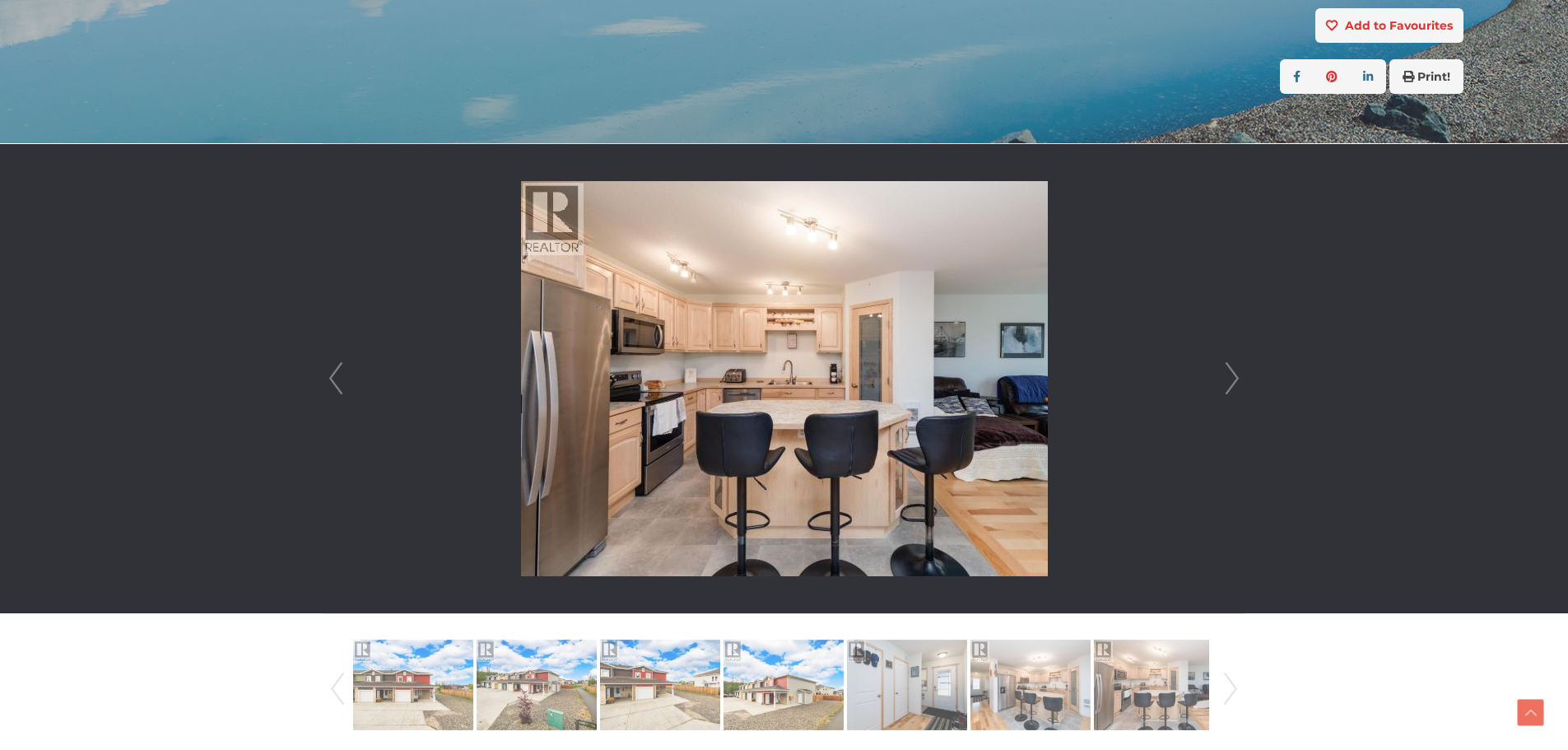
click at [1232, 376] on link "Next" at bounding box center [1232, 379] width 24 height 469
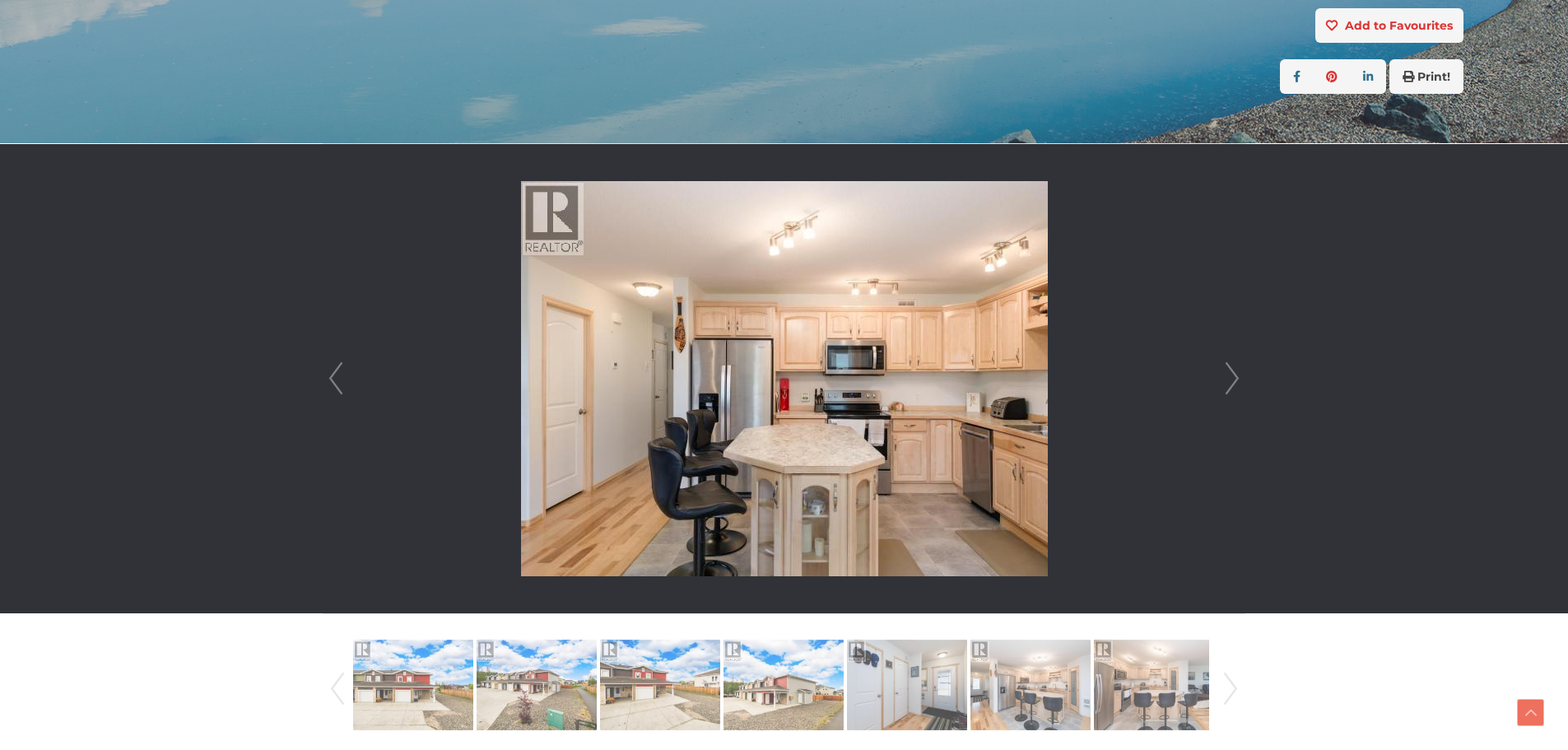
click at [1232, 376] on link "Next" at bounding box center [1232, 379] width 24 height 469
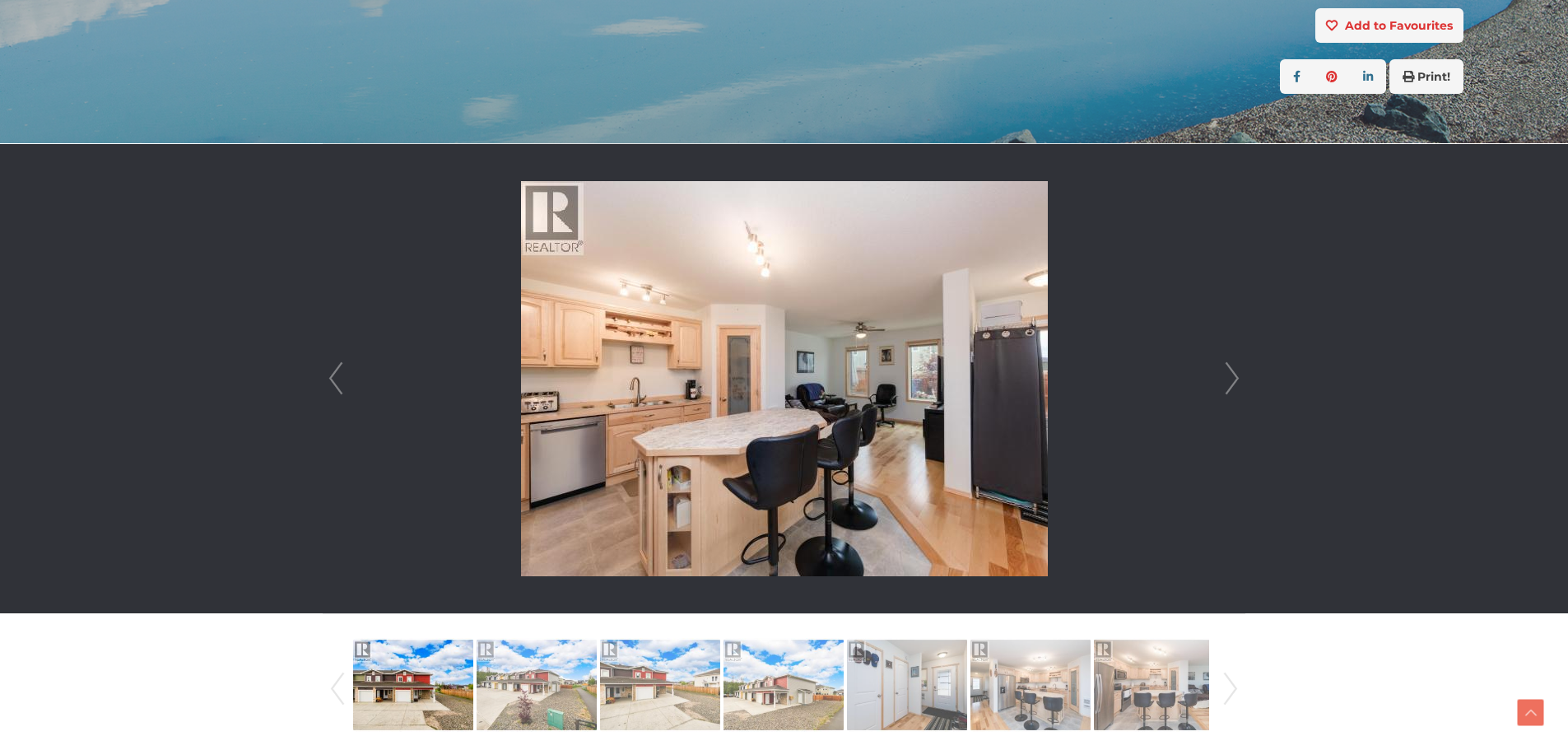
click at [1232, 376] on link "Next" at bounding box center [1232, 379] width 24 height 469
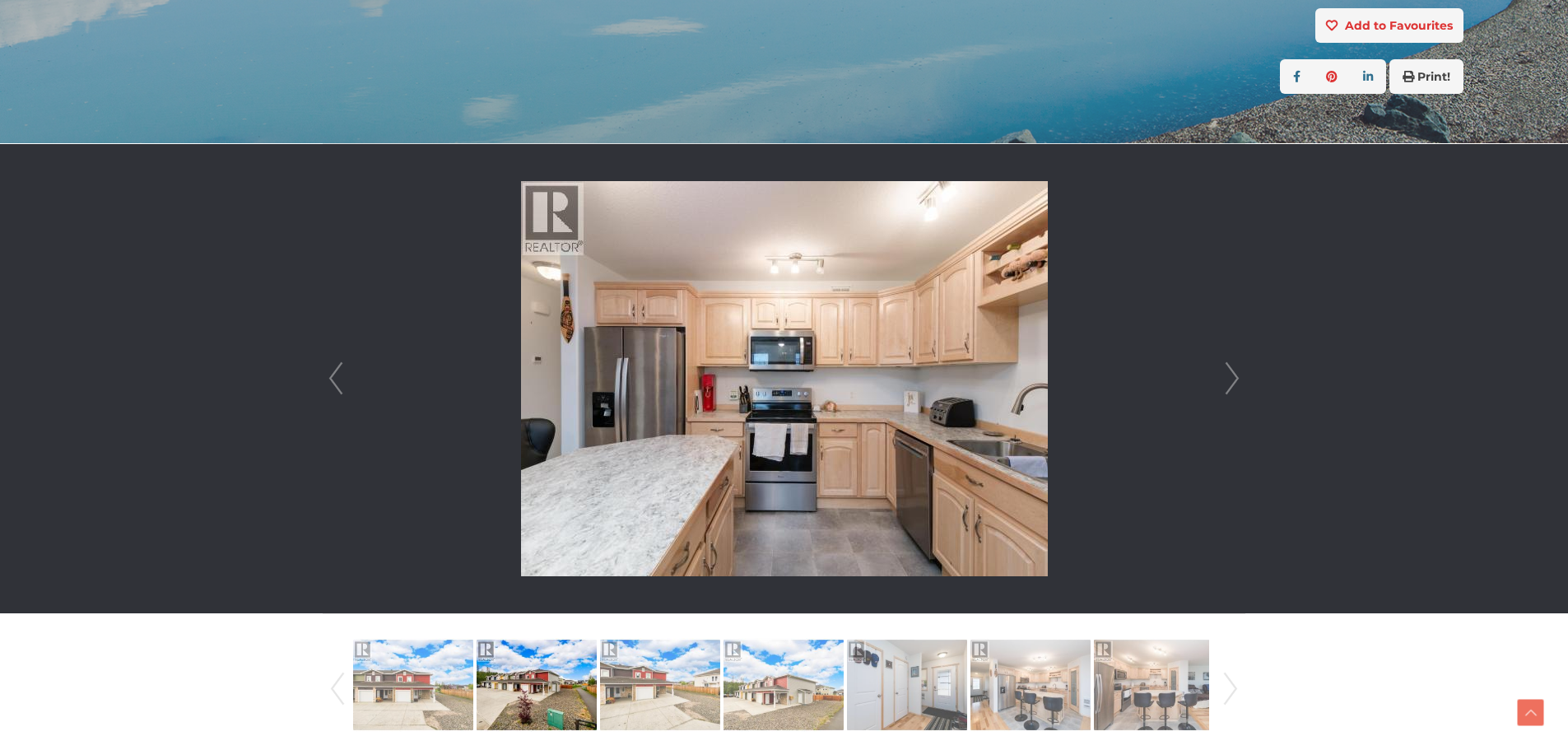
click at [1232, 376] on link "Next" at bounding box center [1232, 379] width 24 height 469
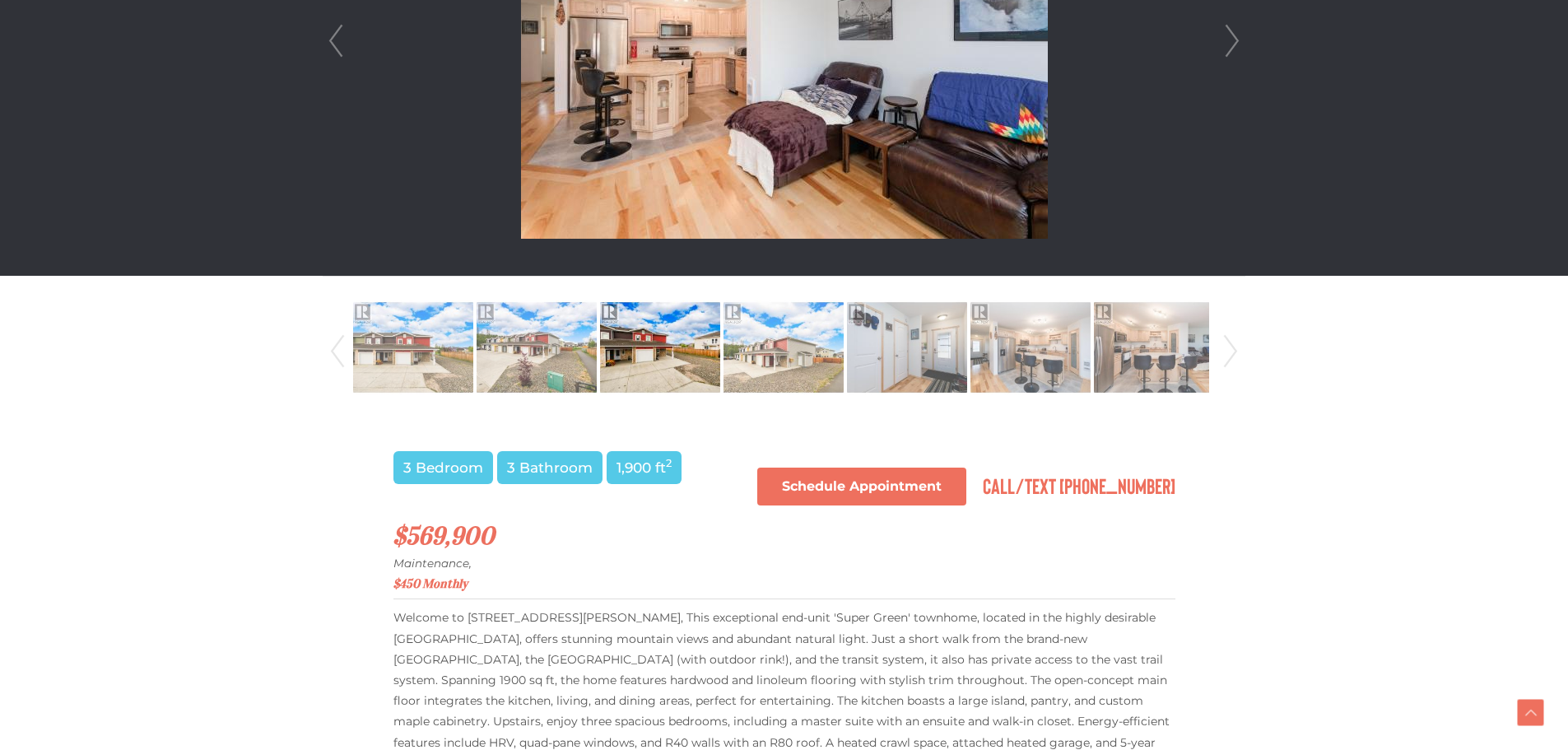
scroll to position [823, 0]
